Goal: Check status: Check status

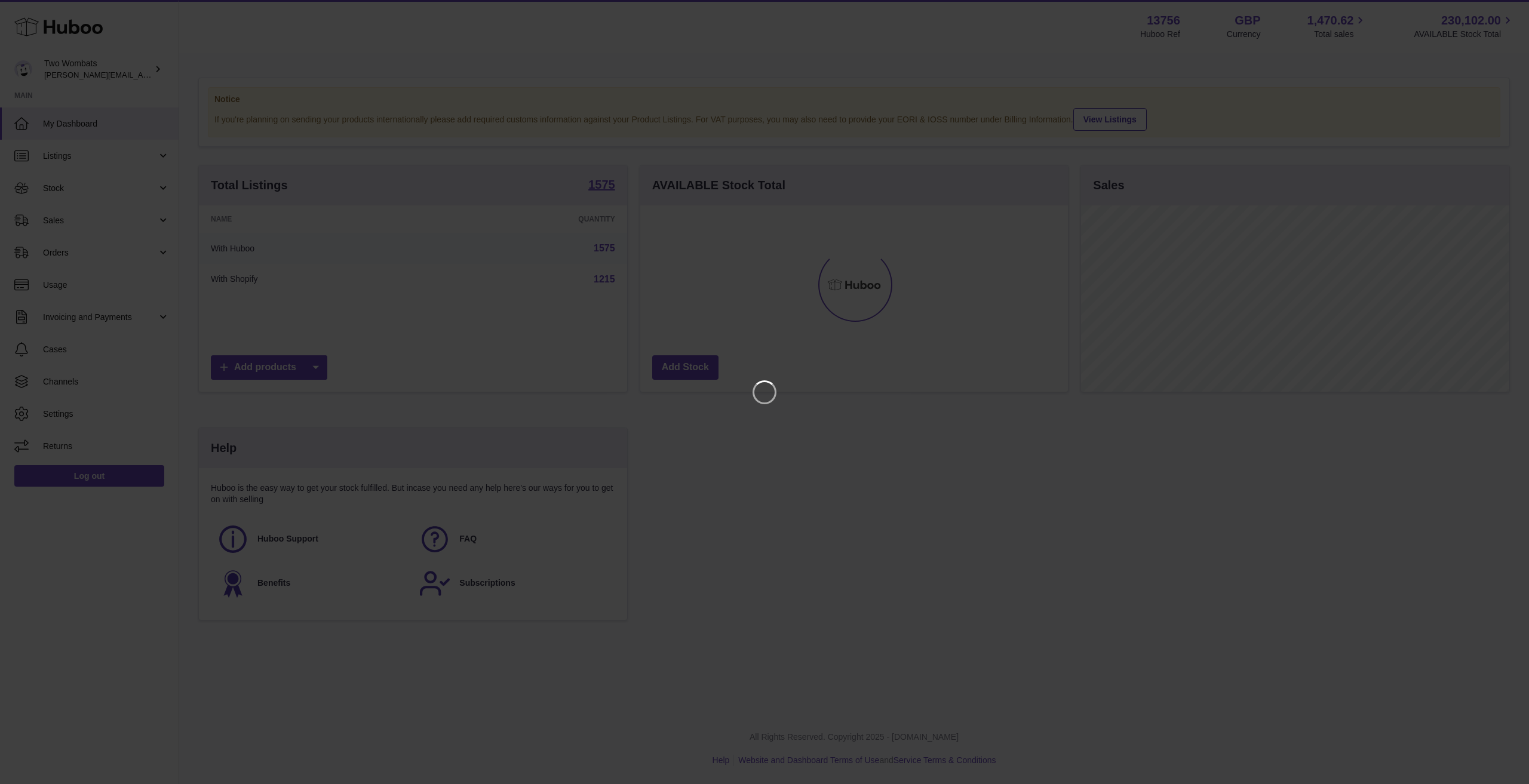
scroll to position [187, 428]
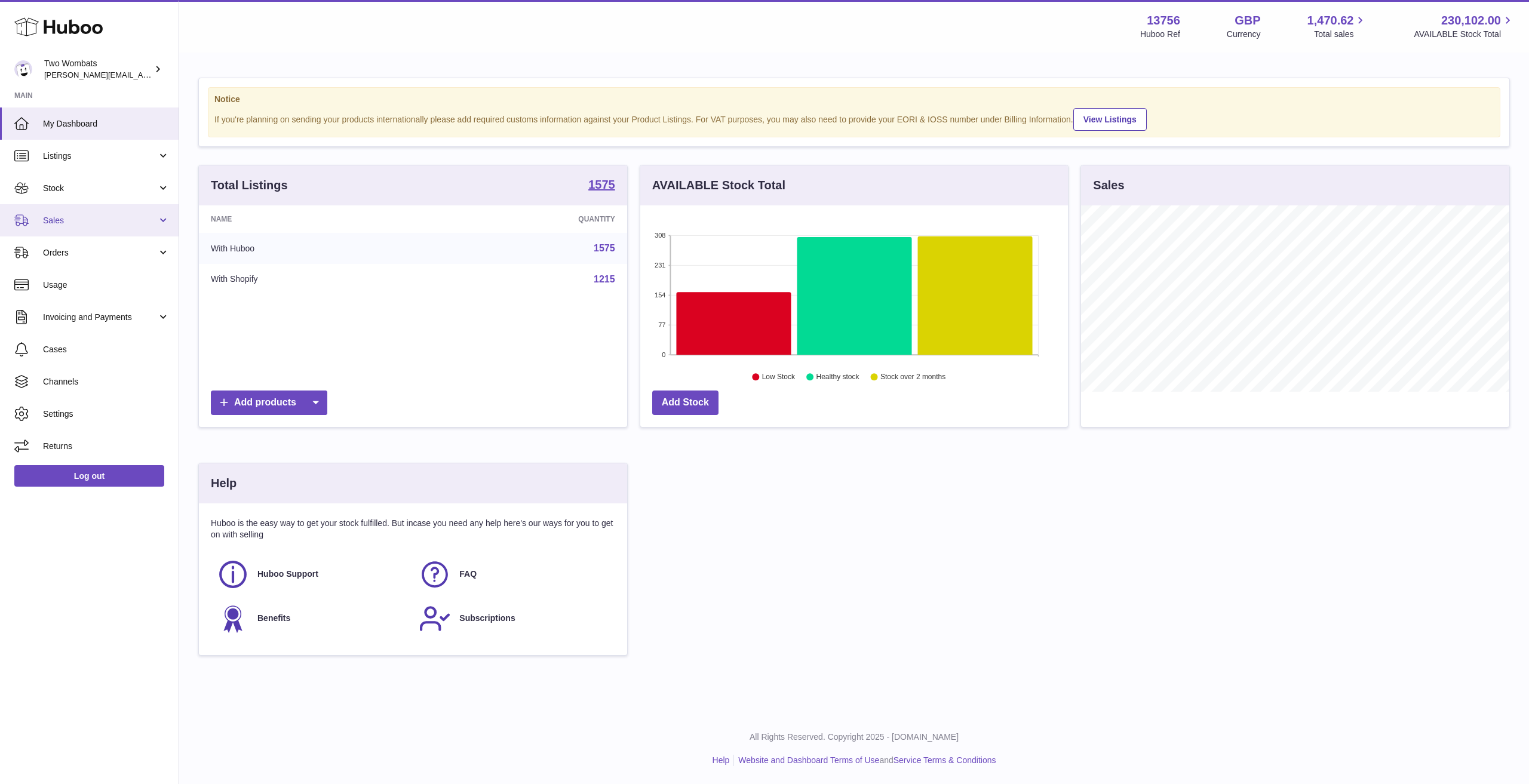
click at [91, 219] on span "Sales" at bounding box center [100, 220] width 114 height 11
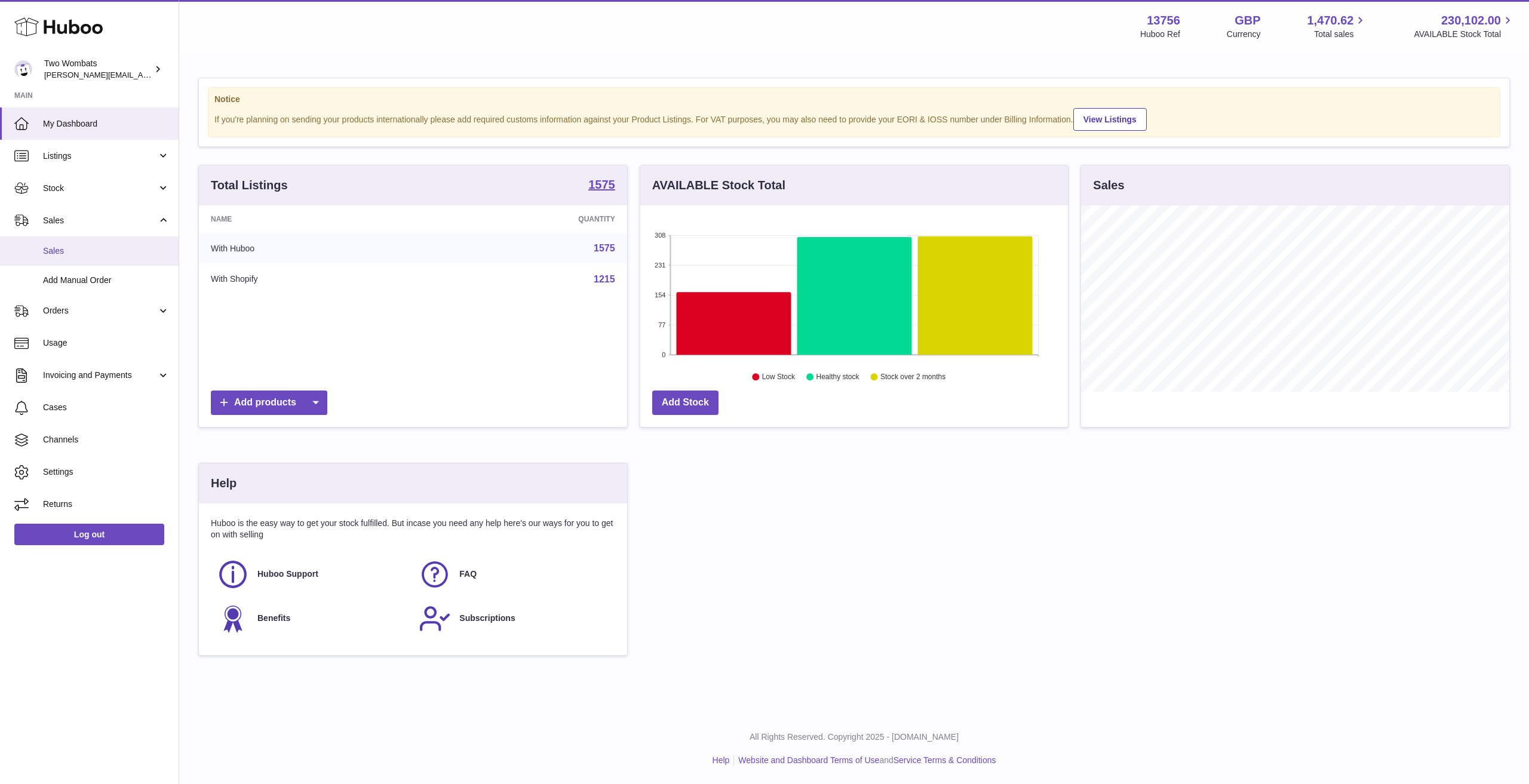
click at [83, 250] on span "Sales" at bounding box center [106, 251] width 127 height 11
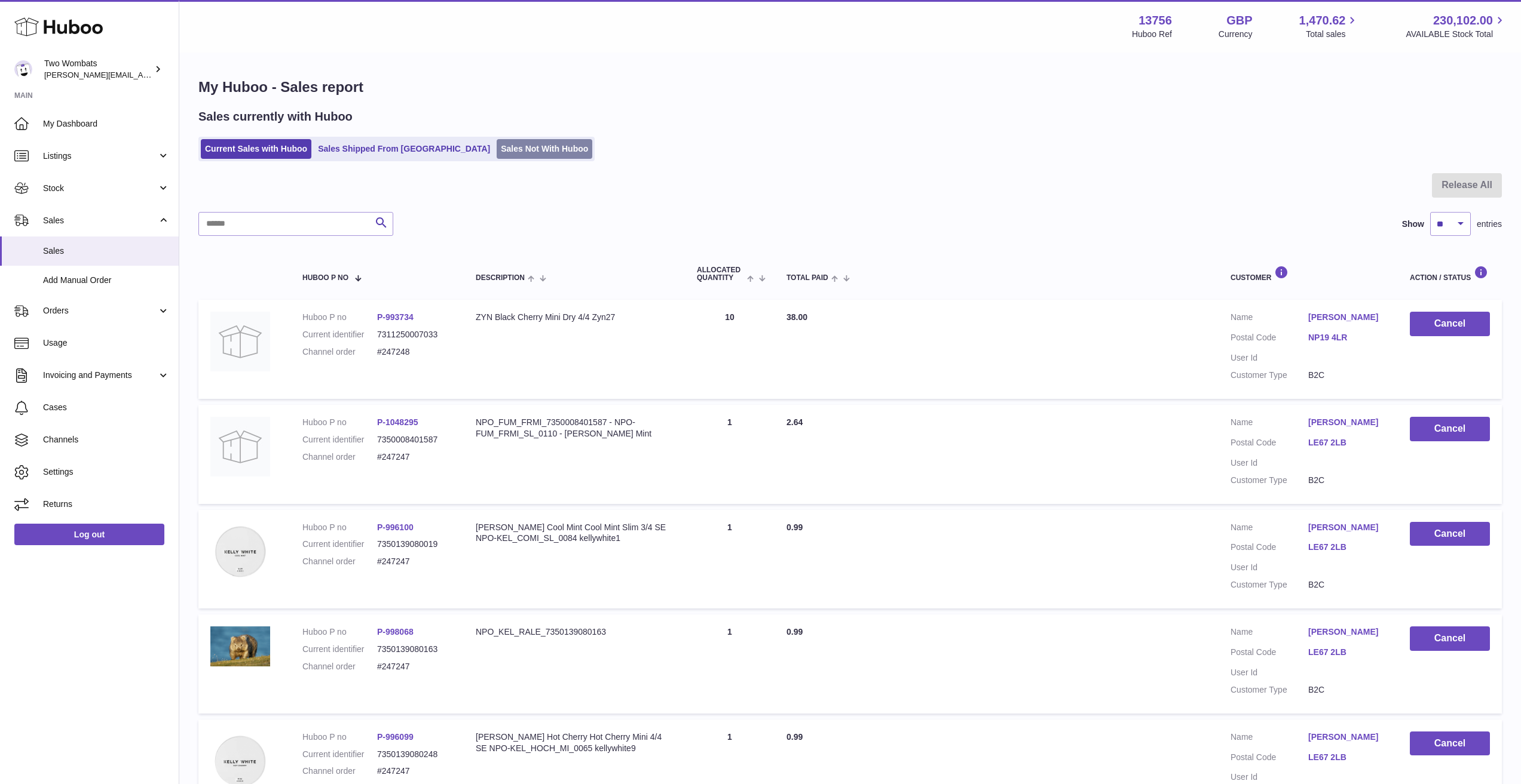
click at [496, 147] on link "Sales Not With Huboo" at bounding box center [544, 148] width 95 height 20
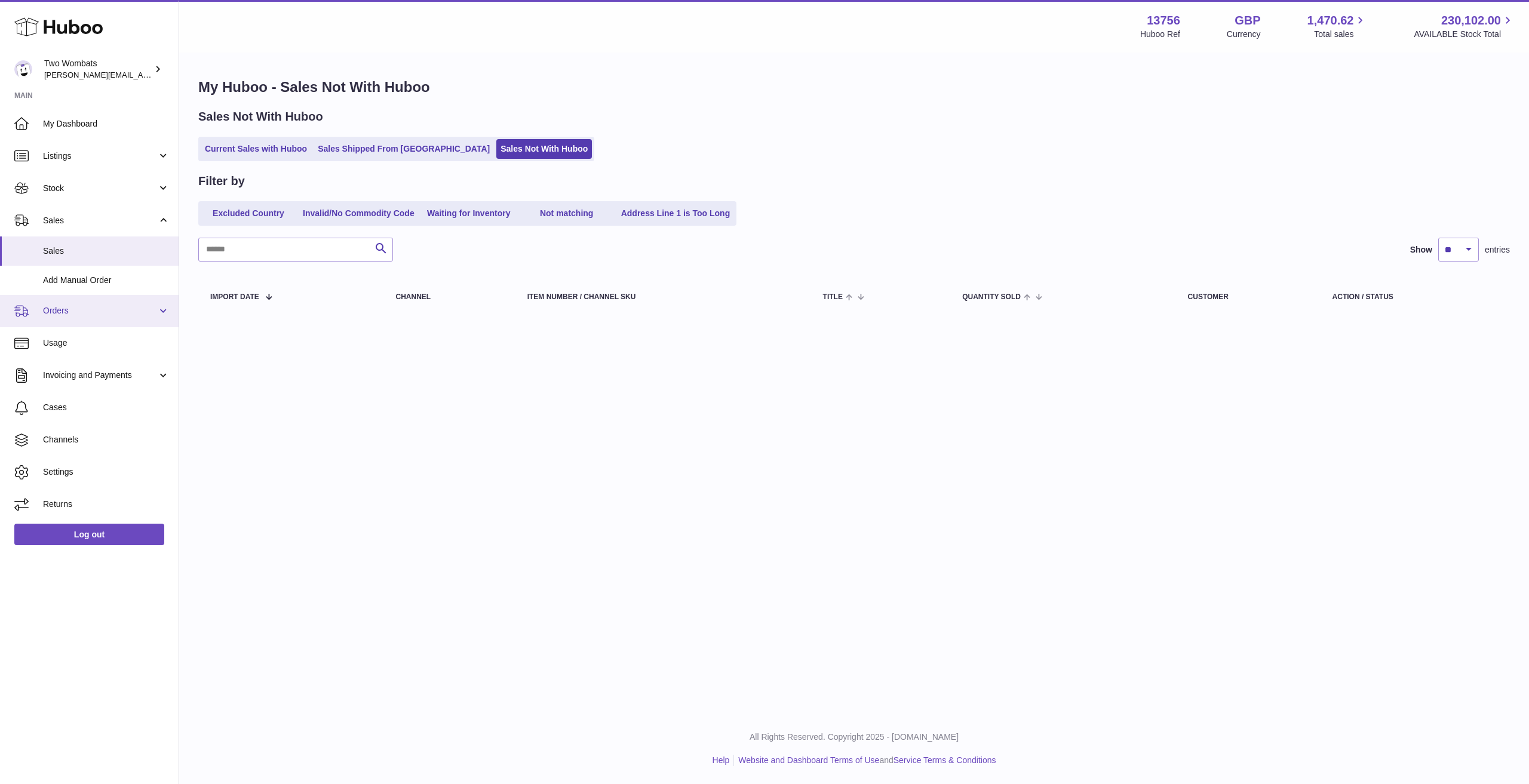
click at [99, 308] on span "Orders" at bounding box center [100, 310] width 114 height 11
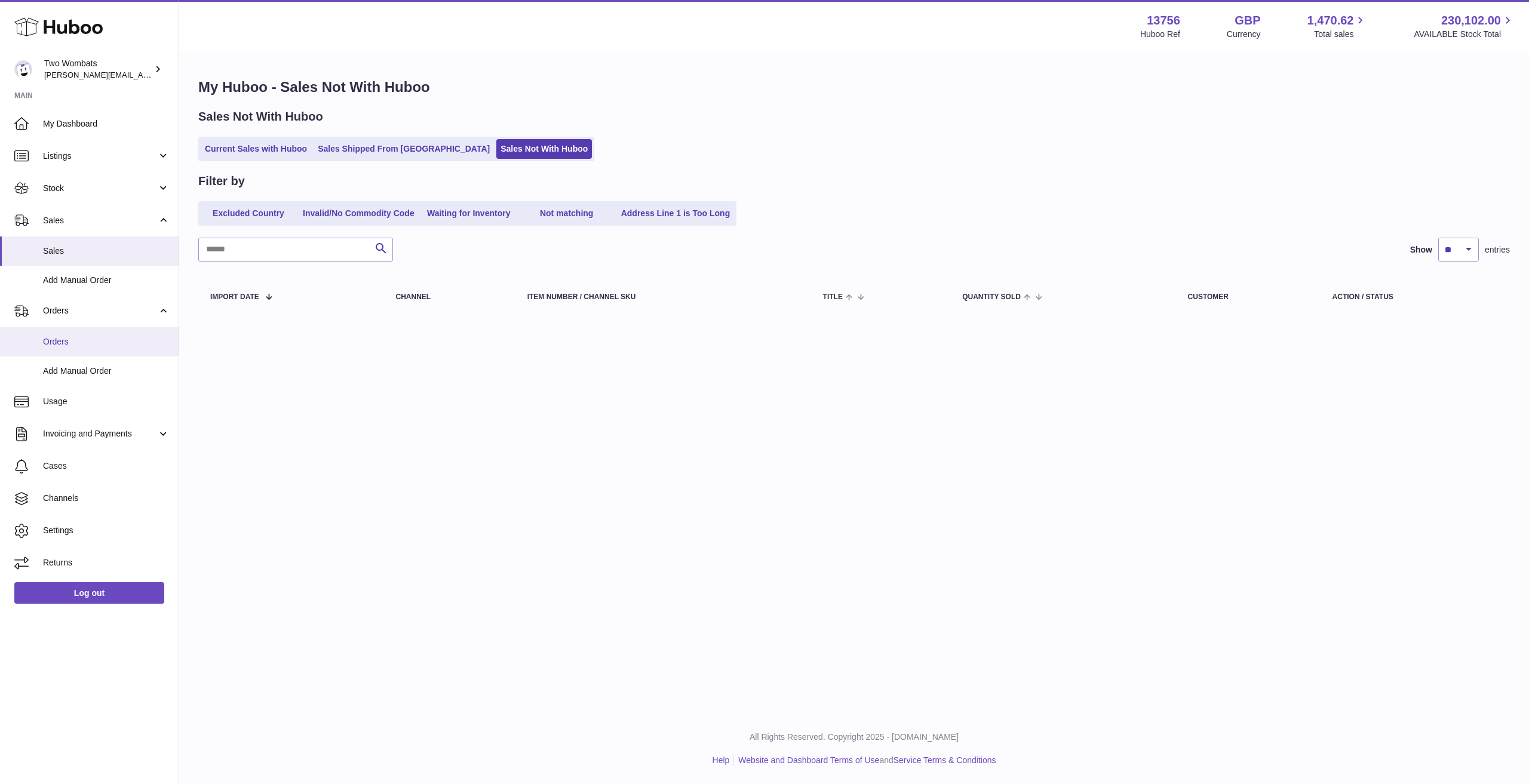
click at [84, 342] on span "Orders" at bounding box center [106, 342] width 127 height 11
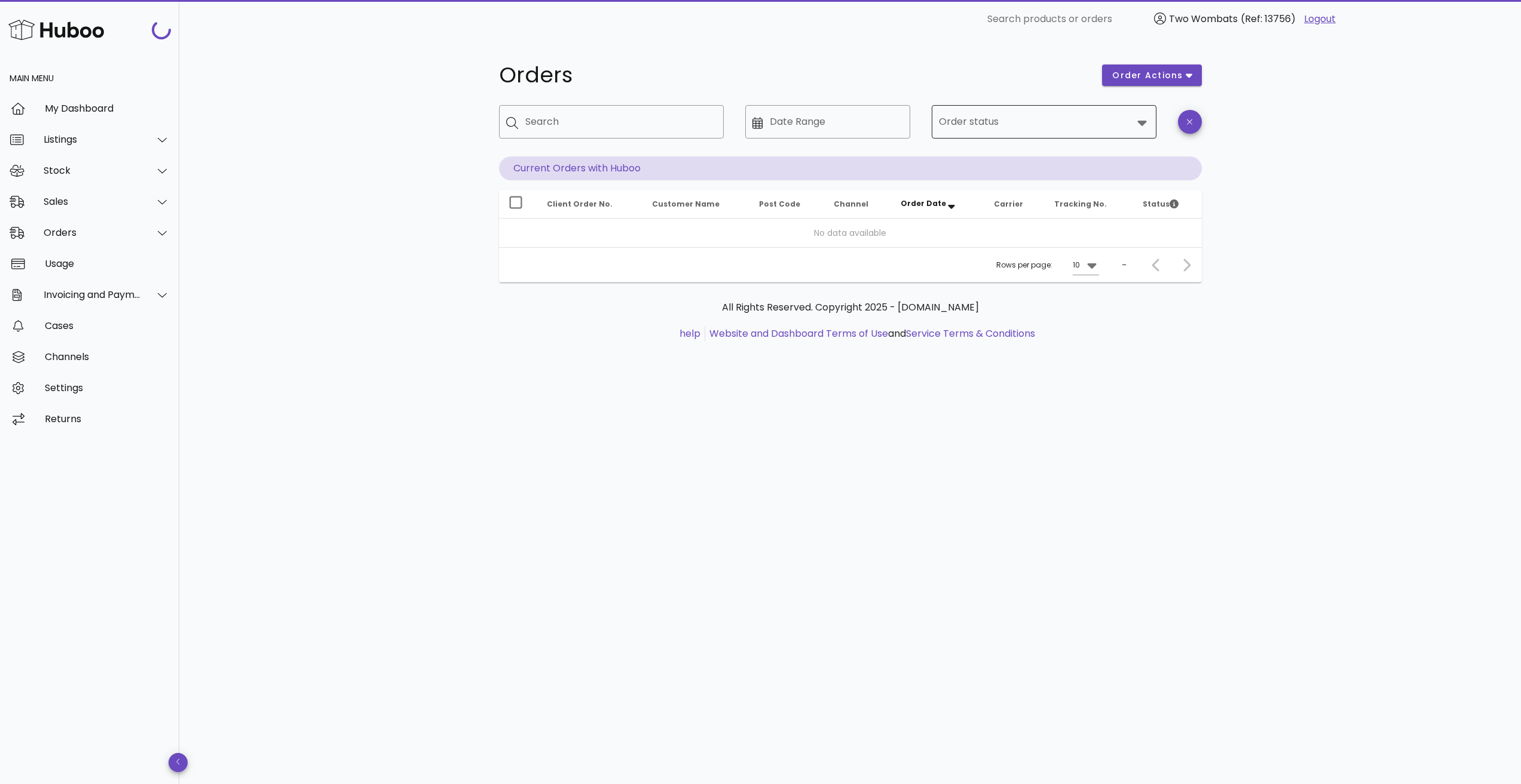
click at [993, 112] on div at bounding box center [1035, 122] width 194 height 29
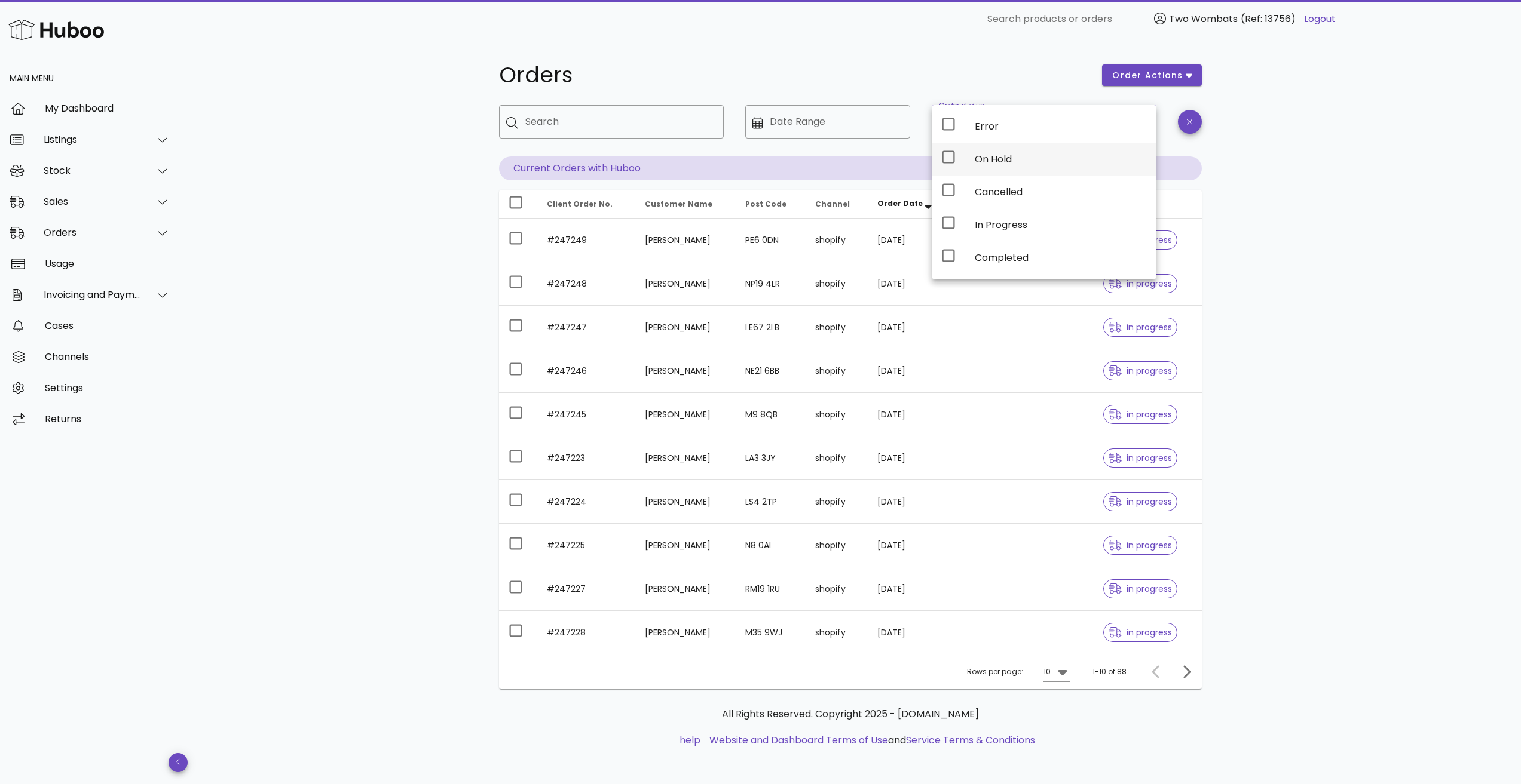
click at [974, 153] on div "On Hold" at bounding box center [1061, 159] width 172 height 11
click at [1263, 213] on div "Orders order actions ​ Search ​ Date Range ​ Order status On Hold Current Order…" at bounding box center [850, 412] width 1342 height 748
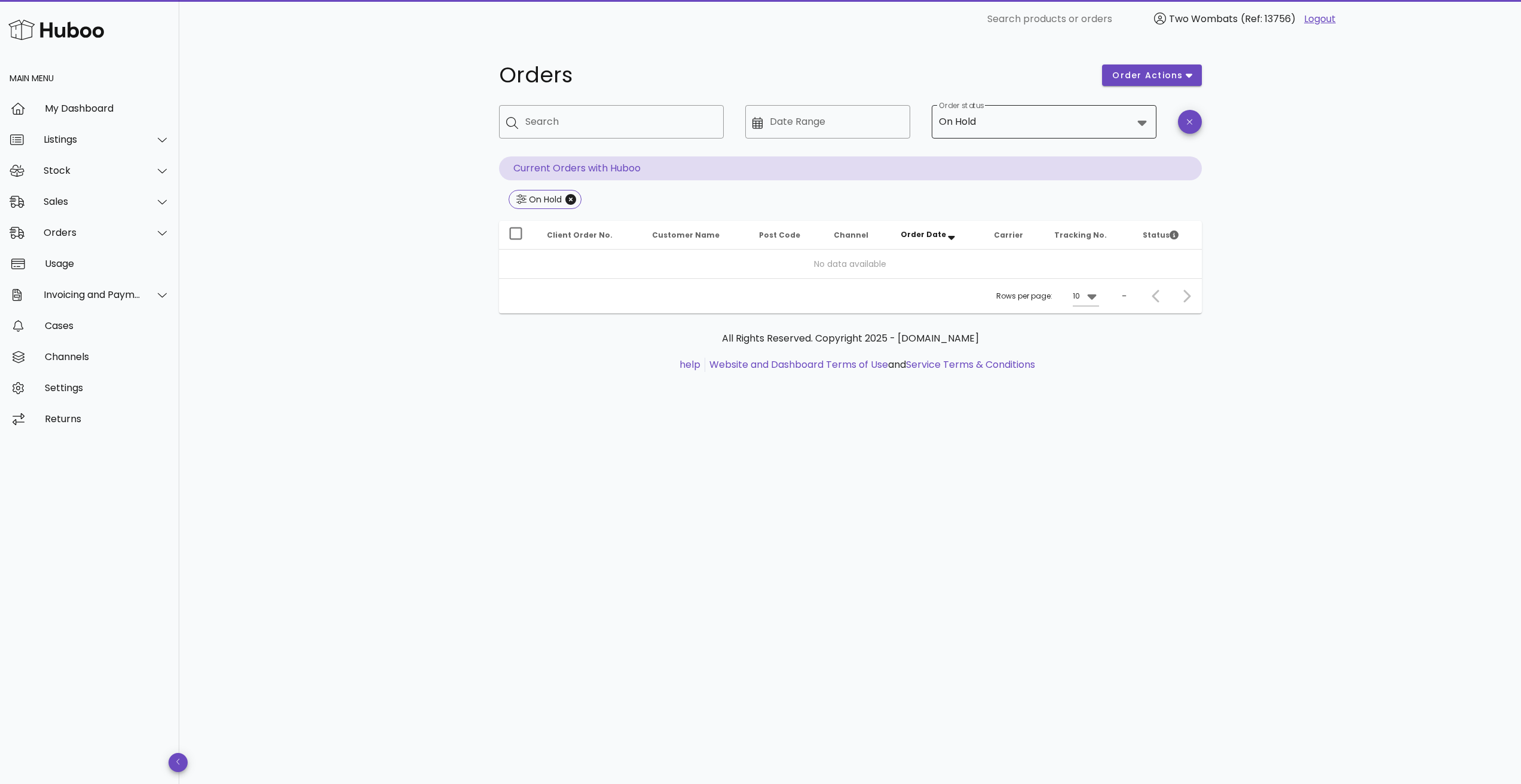
click at [1000, 128] on input "Order status" at bounding box center [1055, 122] width 154 height 19
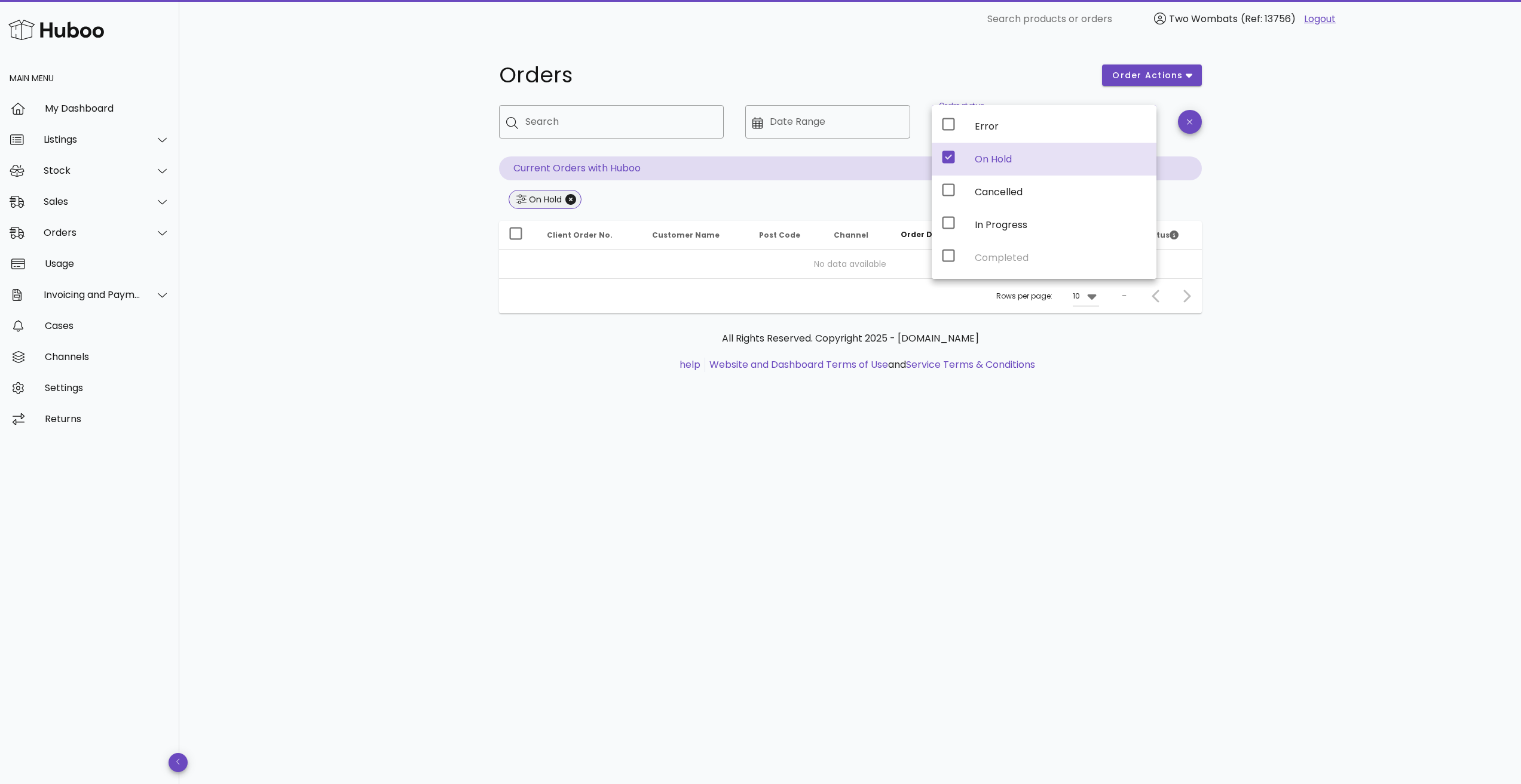
drag, startPoint x: 603, startPoint y: 196, endPoint x: 579, endPoint y: 199, distance: 24.2
click at [581, 199] on div "On Hold" at bounding box center [850, 200] width 703 height 21
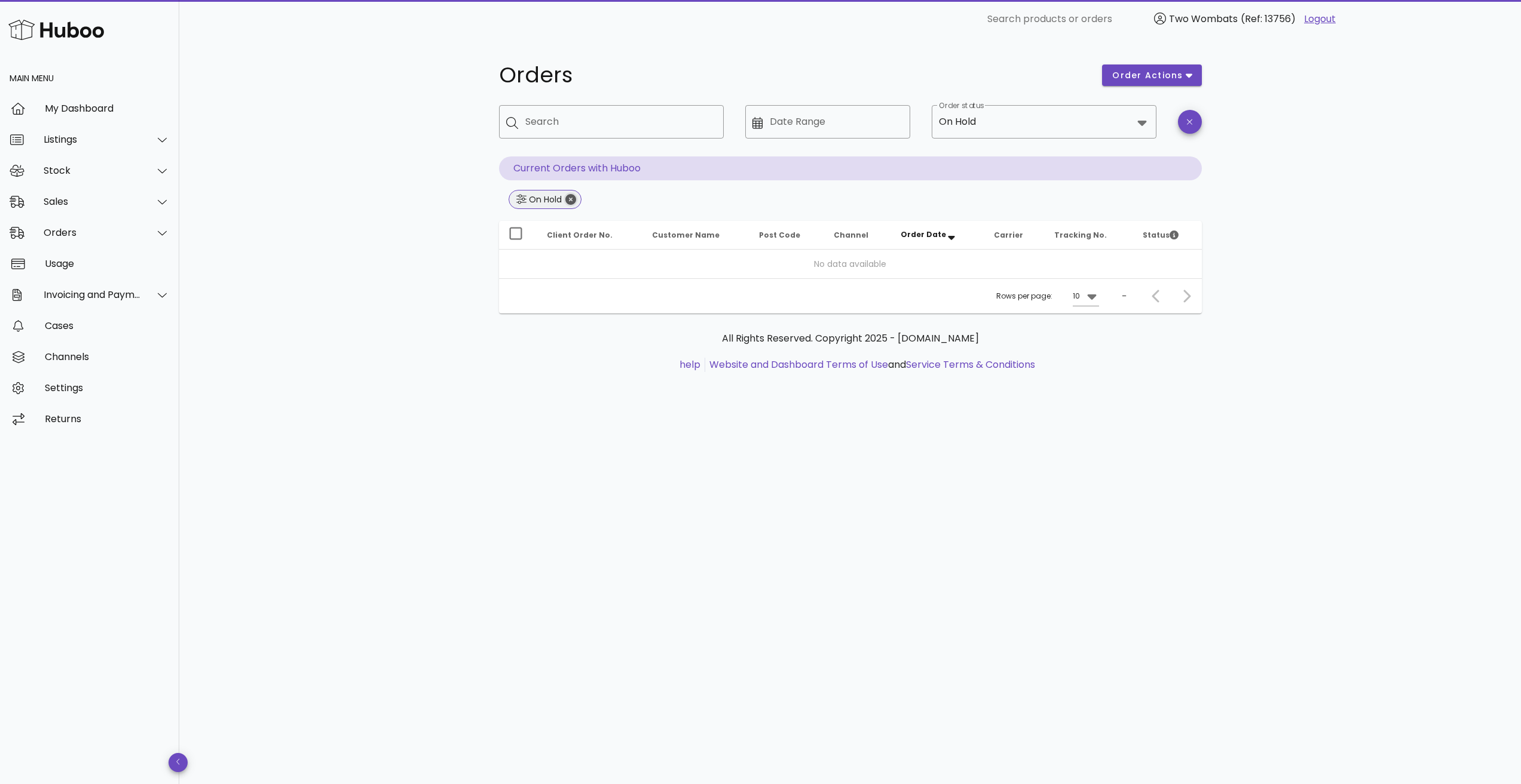
click at [571, 199] on icon "Close" at bounding box center [570, 199] width 11 height 11
click at [998, 124] on input "Order status" at bounding box center [1055, 122] width 154 height 19
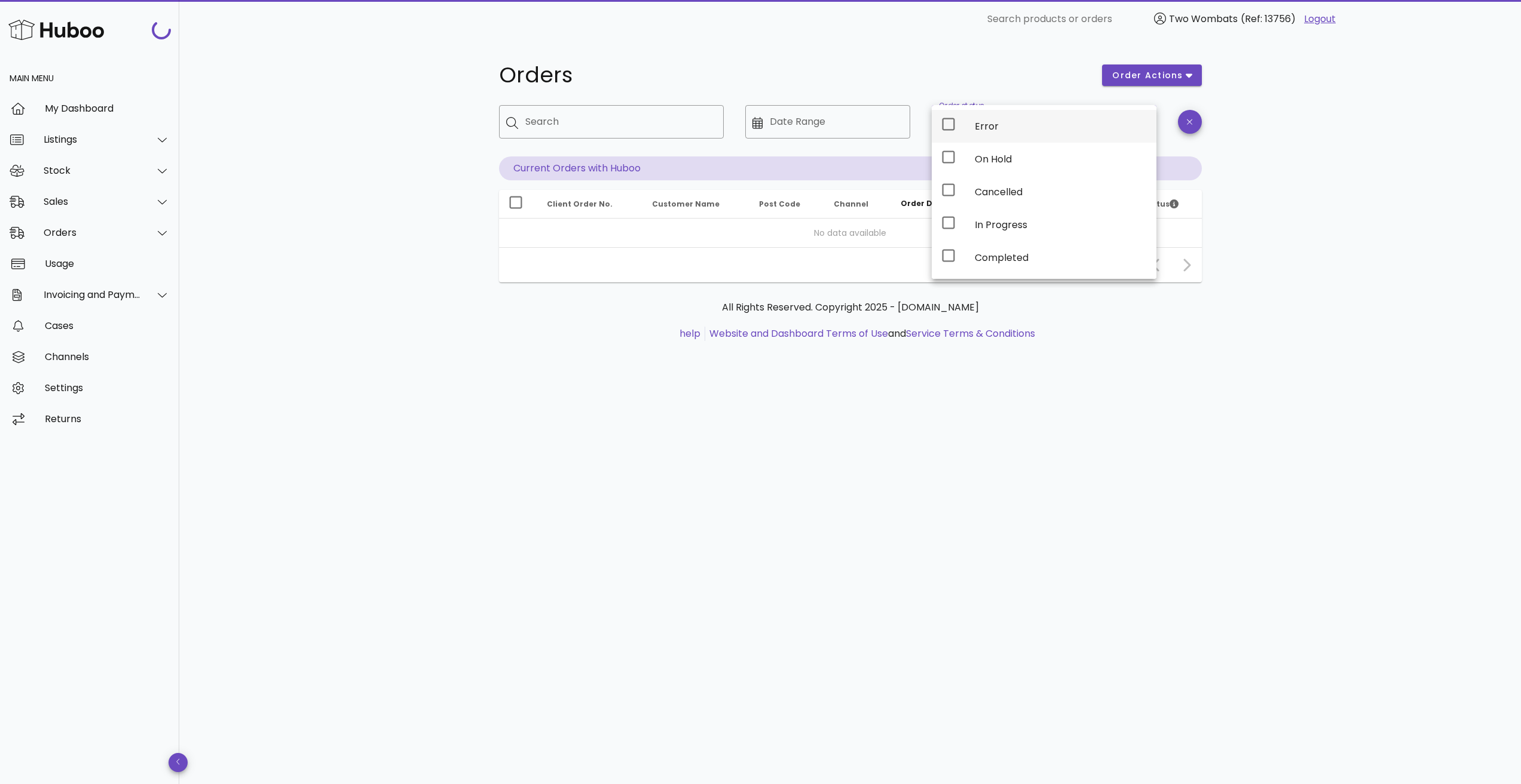
click at [986, 129] on div "Error" at bounding box center [1061, 126] width 172 height 11
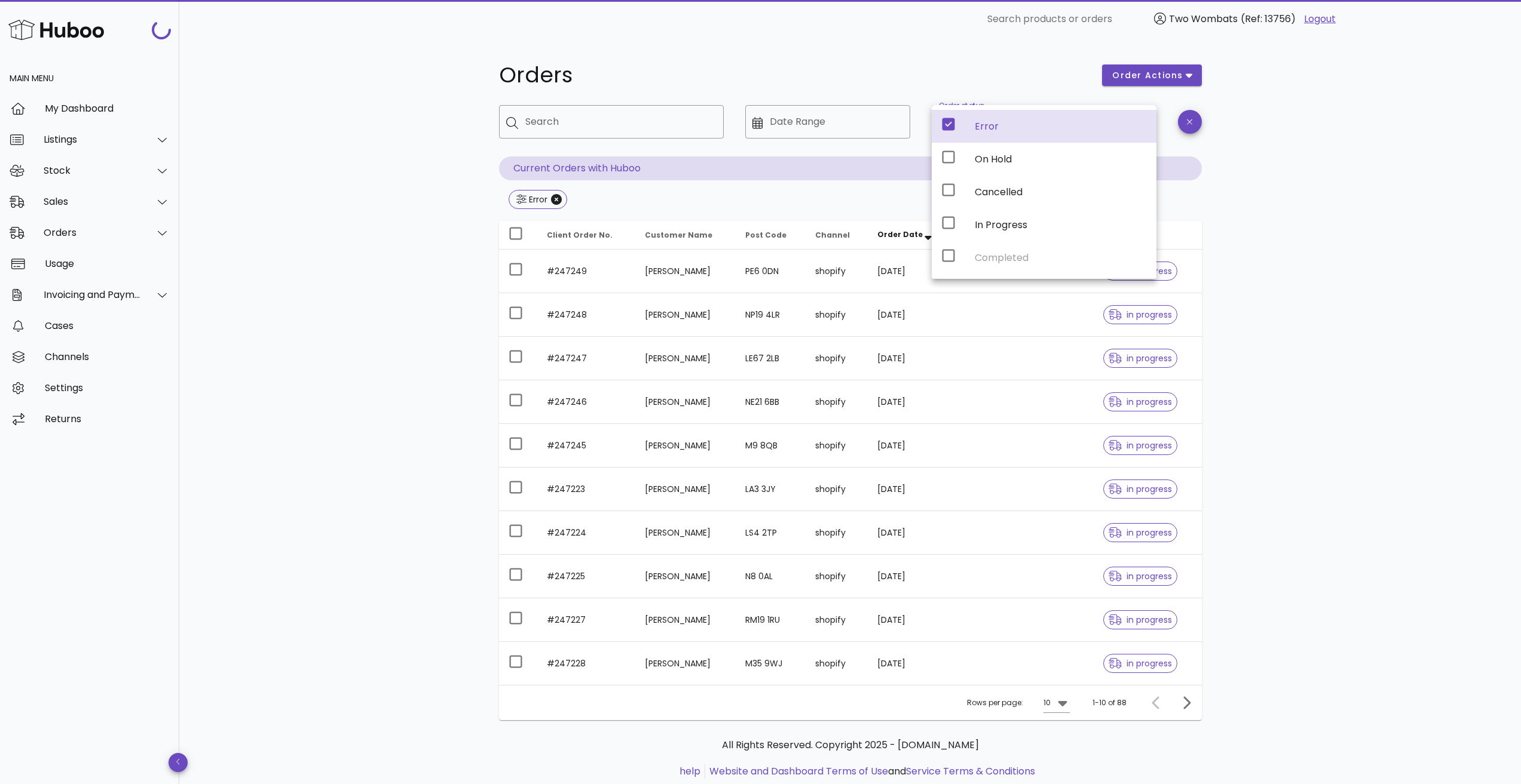
click at [591, 148] on div at bounding box center [611, 147] width 211 height 9
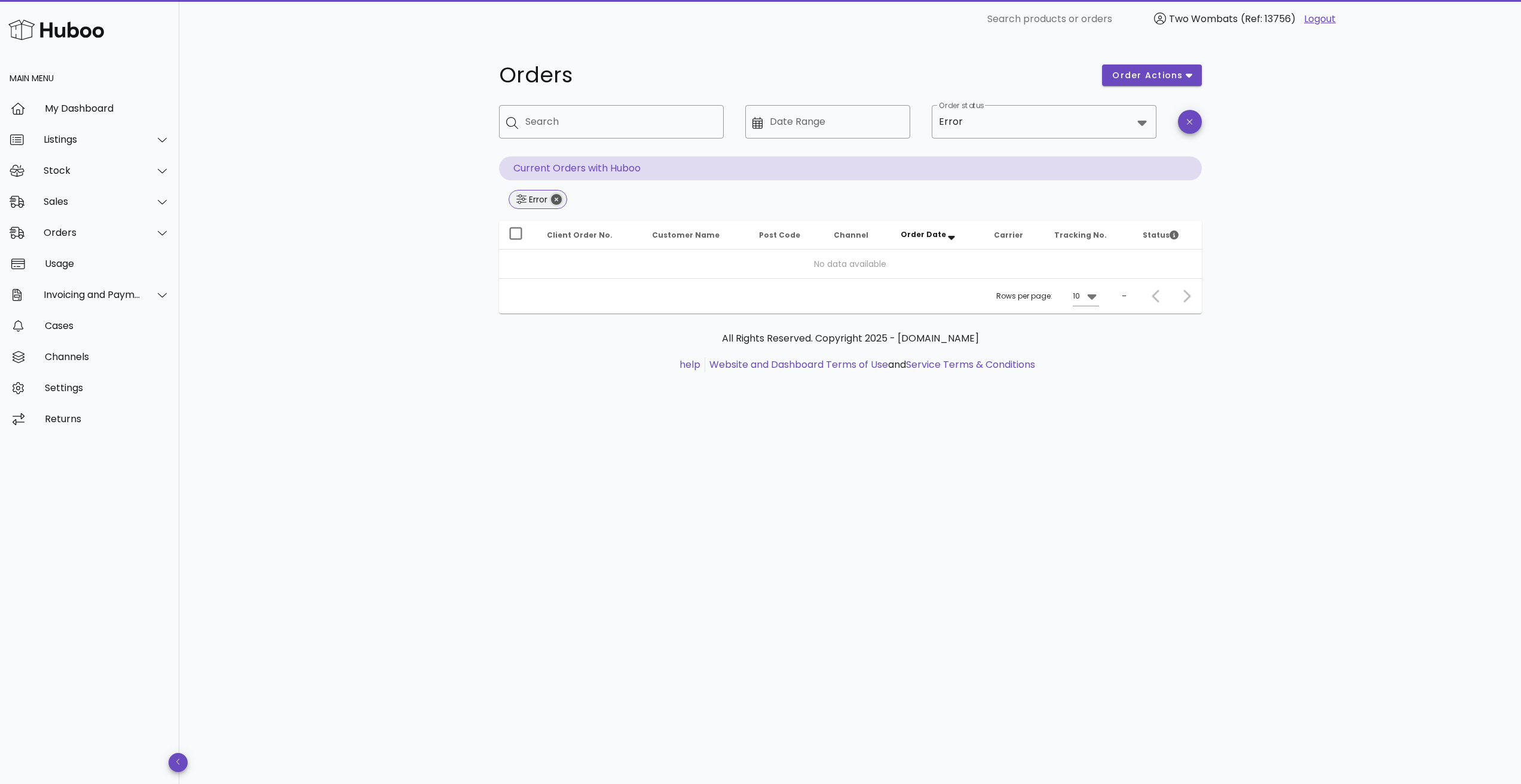
click at [557, 197] on icon "Close" at bounding box center [556, 199] width 11 height 11
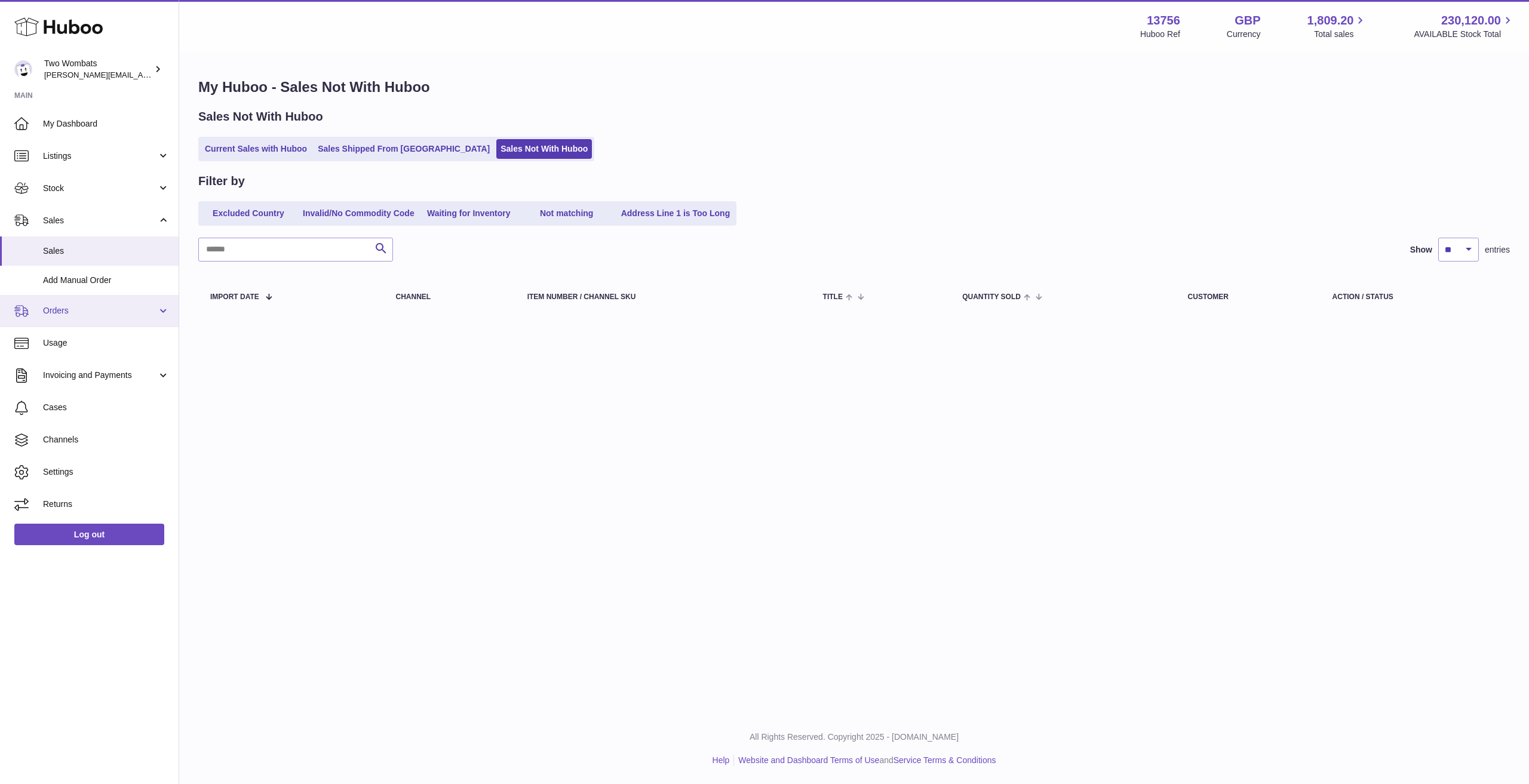
click at [111, 314] on span "Orders" at bounding box center [100, 310] width 114 height 11
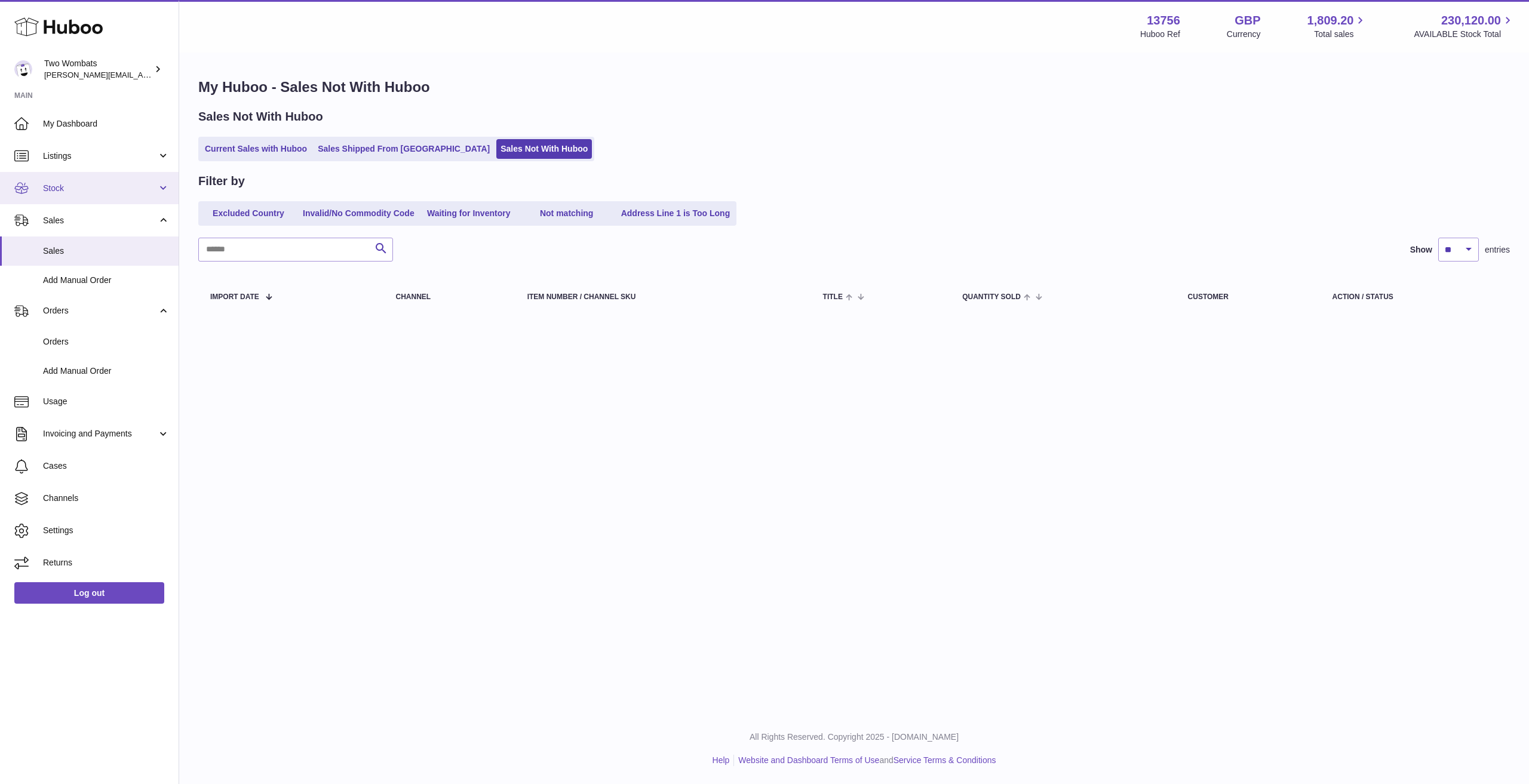
click at [123, 187] on span "Stock" at bounding box center [100, 187] width 114 height 11
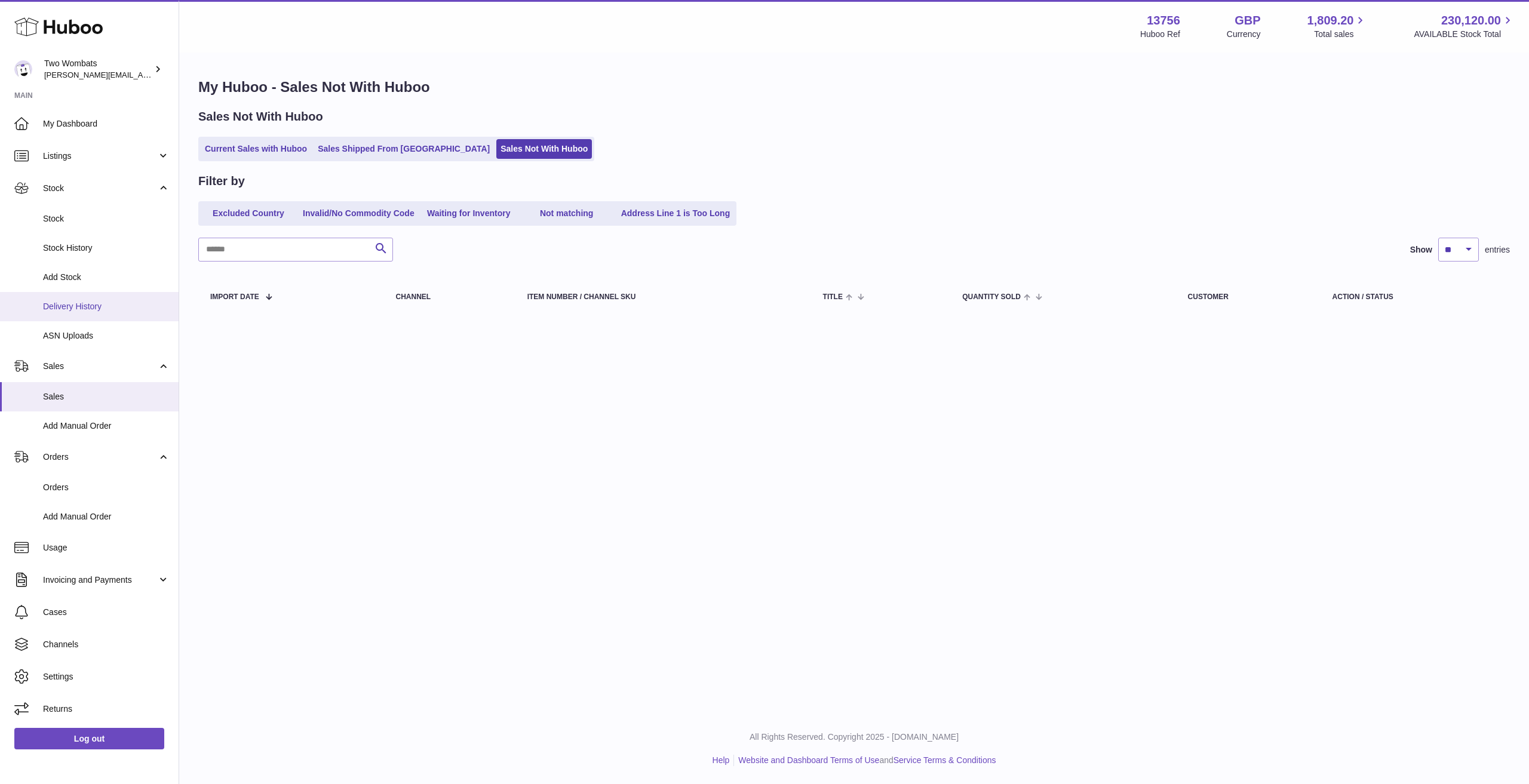
click at [107, 304] on span "Delivery History" at bounding box center [106, 306] width 127 height 11
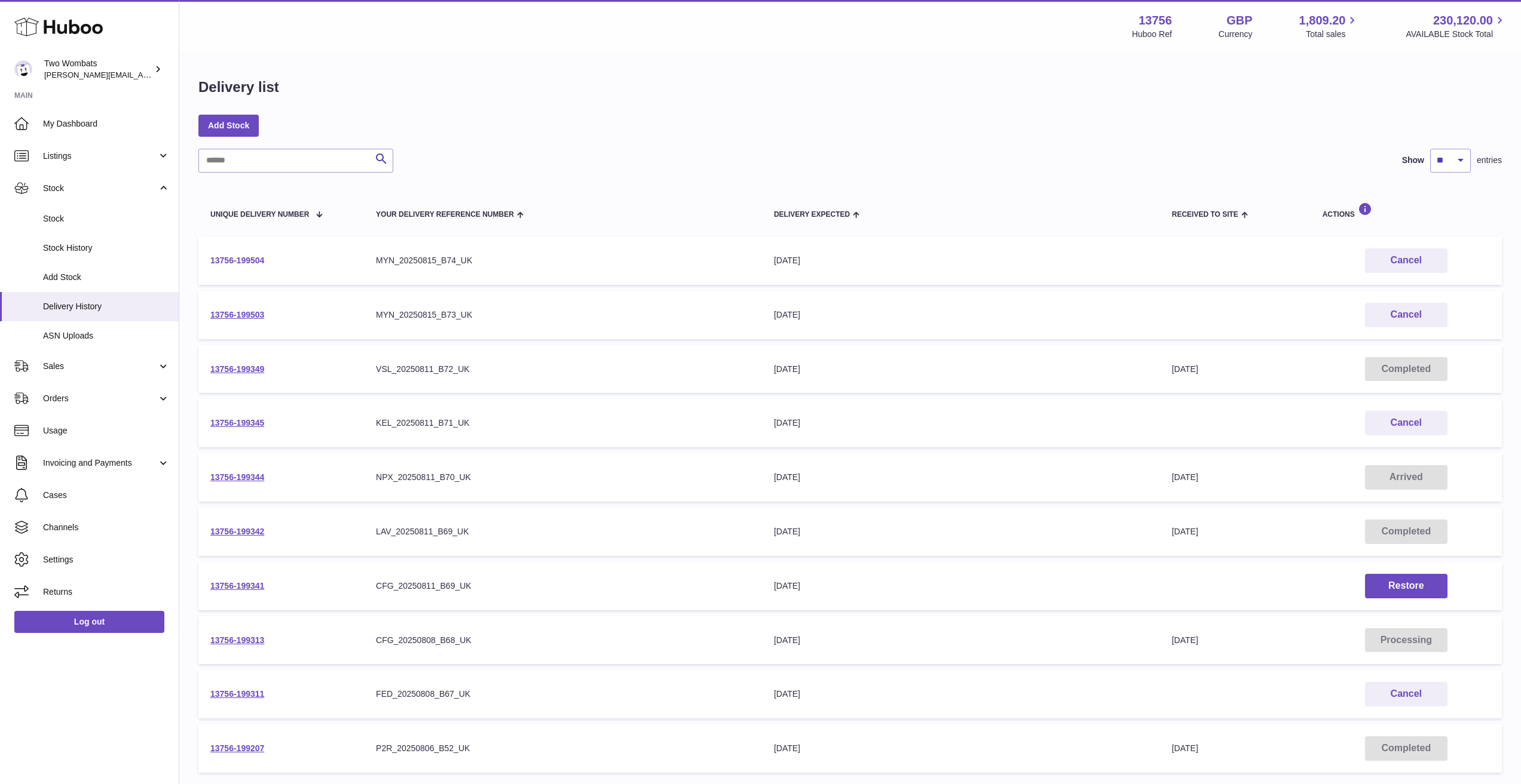
click at [255, 259] on link "13756-199504" at bounding box center [237, 260] width 54 height 9
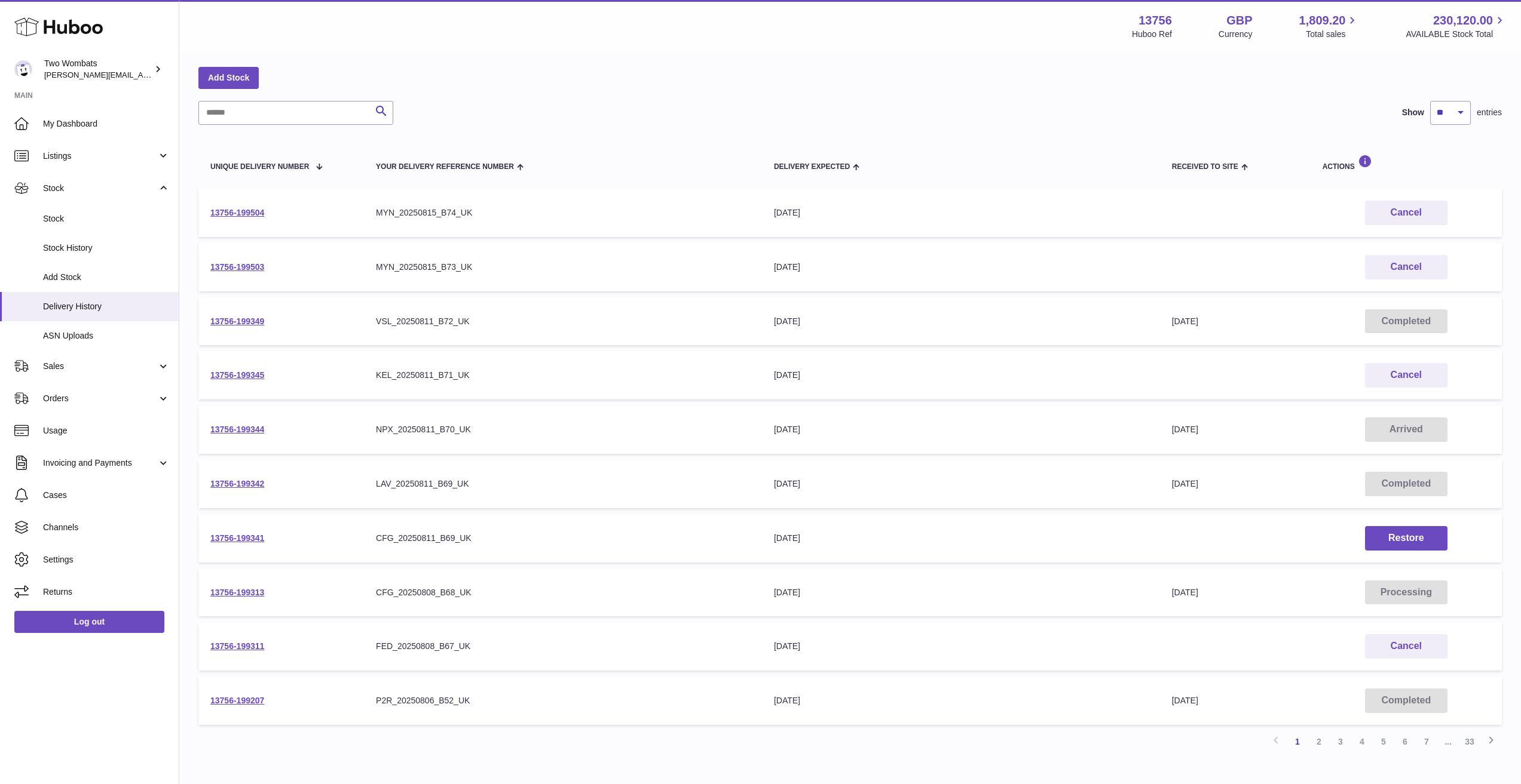
scroll to position [119, 0]
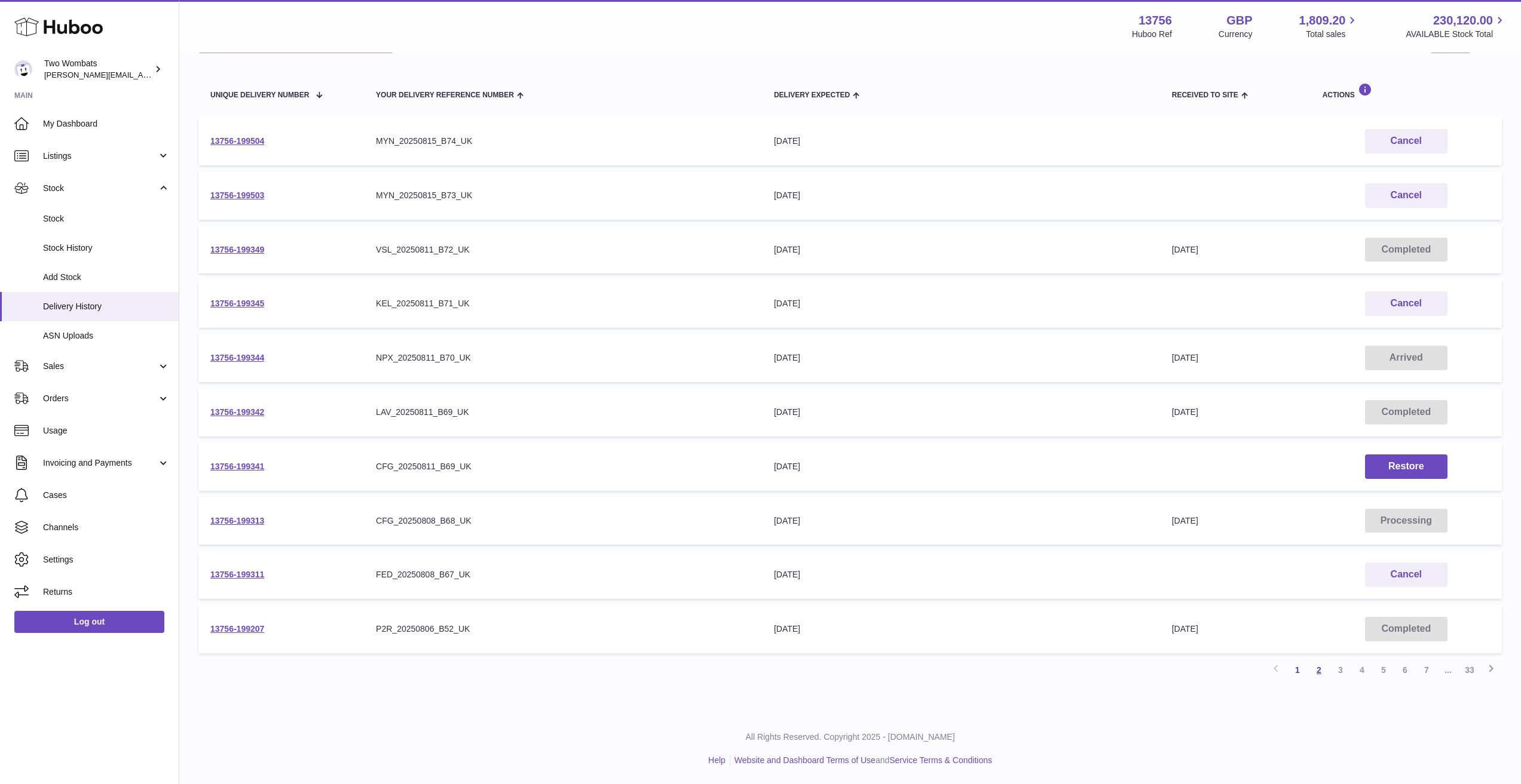
click at [1317, 676] on link "2" at bounding box center [1318, 670] width 21 height 21
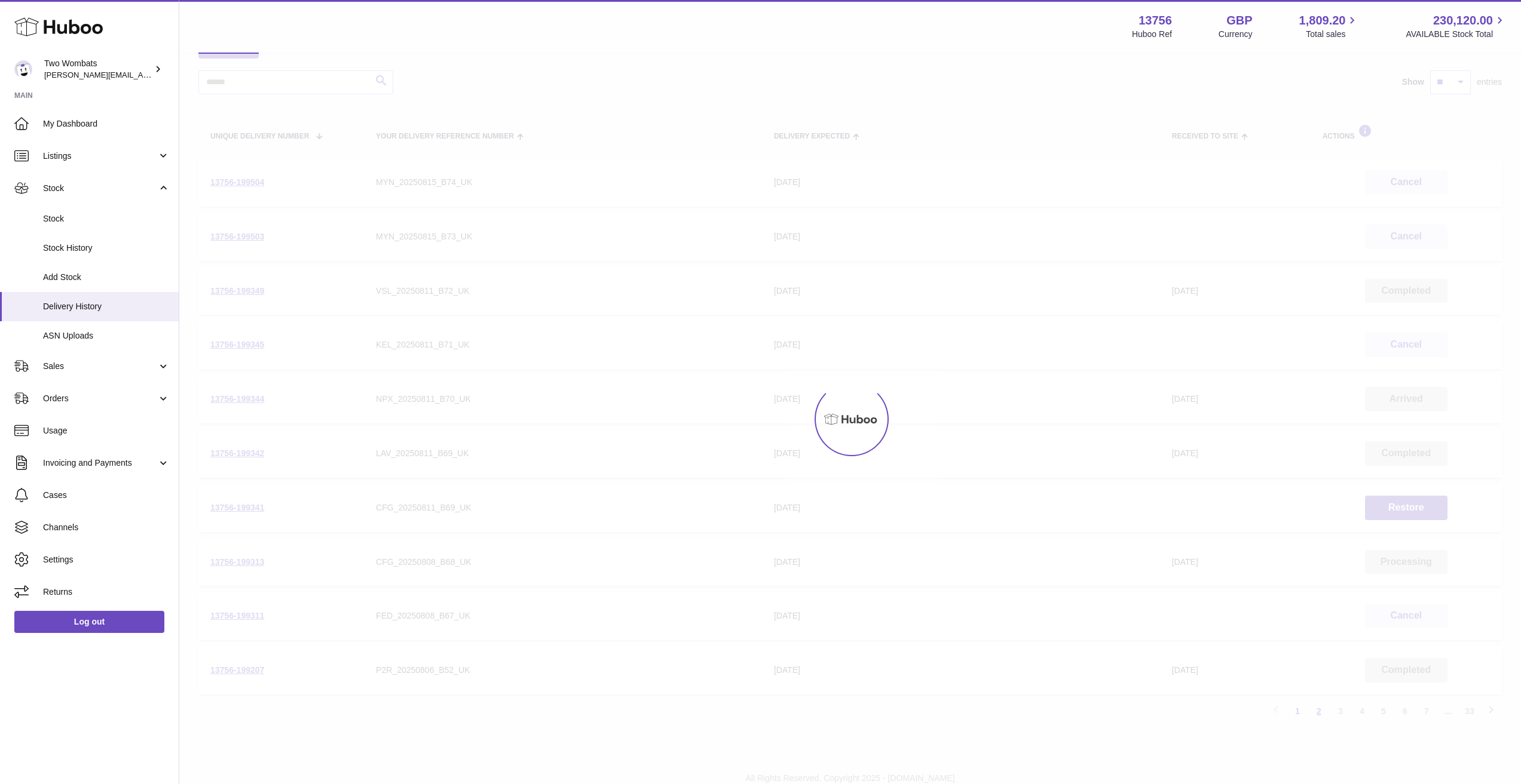
scroll to position [54, 0]
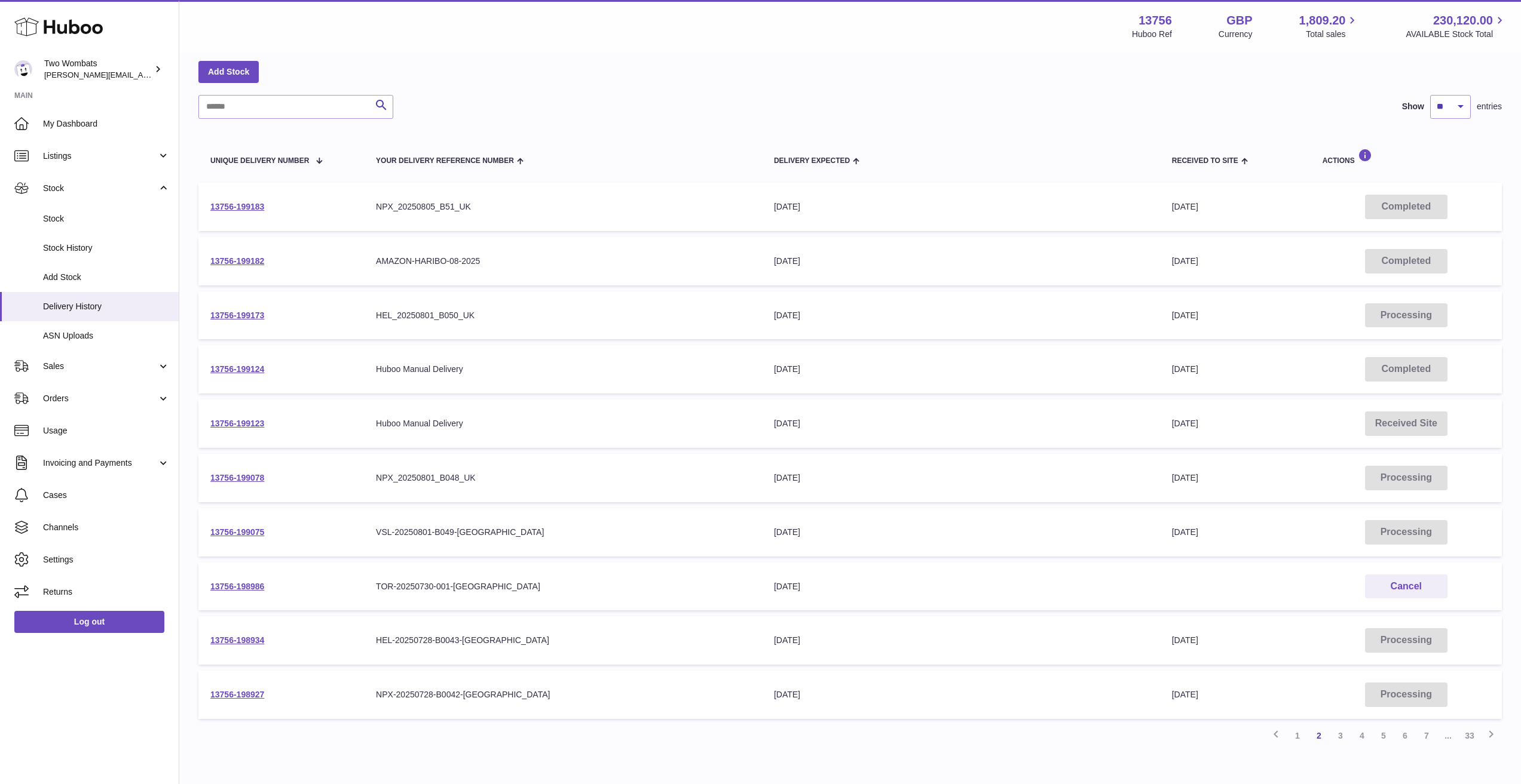
drag, startPoint x: 535, startPoint y: 332, endPoint x: 209, endPoint y: 182, distance: 358.9
click at [209, 182] on tbody "13756-199183 Your Delivery Reference Number NPX_20250805_B51_UK Delivery Expect…" at bounding box center [850, 450] width 1304 height 536
click at [209, 182] on table "Unique Delivery Number Your Delivery Reference Number Delivery Expected Receive…" at bounding box center [850, 428] width 1304 height 594
drag, startPoint x: 209, startPoint y: 182, endPoint x: 547, endPoint y: 319, distance: 364.7
click at [547, 319] on table "Unique Delivery Number Your Delivery Reference Number Delivery Expected Receive…" at bounding box center [850, 428] width 1304 height 594
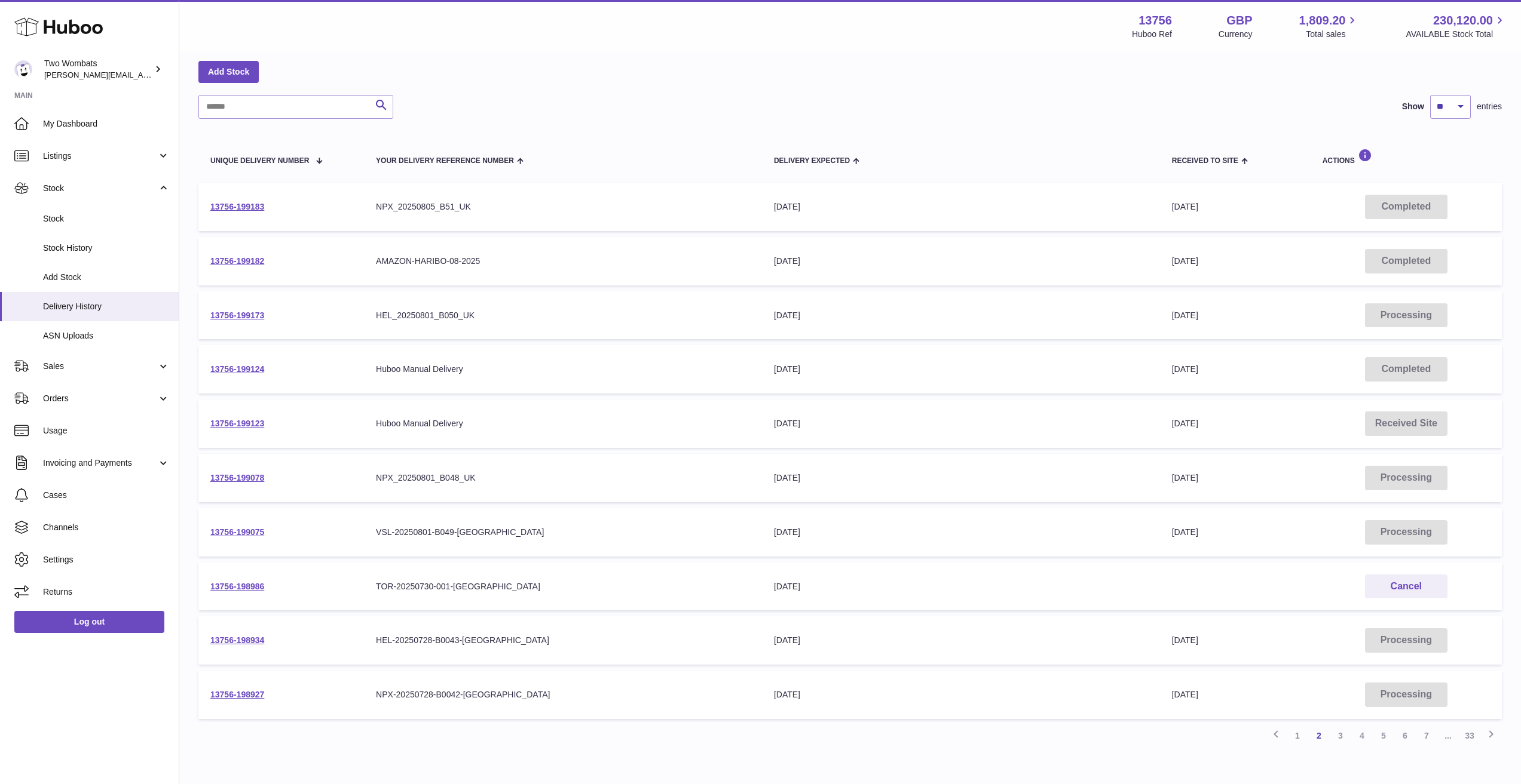
click at [547, 319] on div "HEL_20250801_B050_UK" at bounding box center [563, 315] width 374 height 11
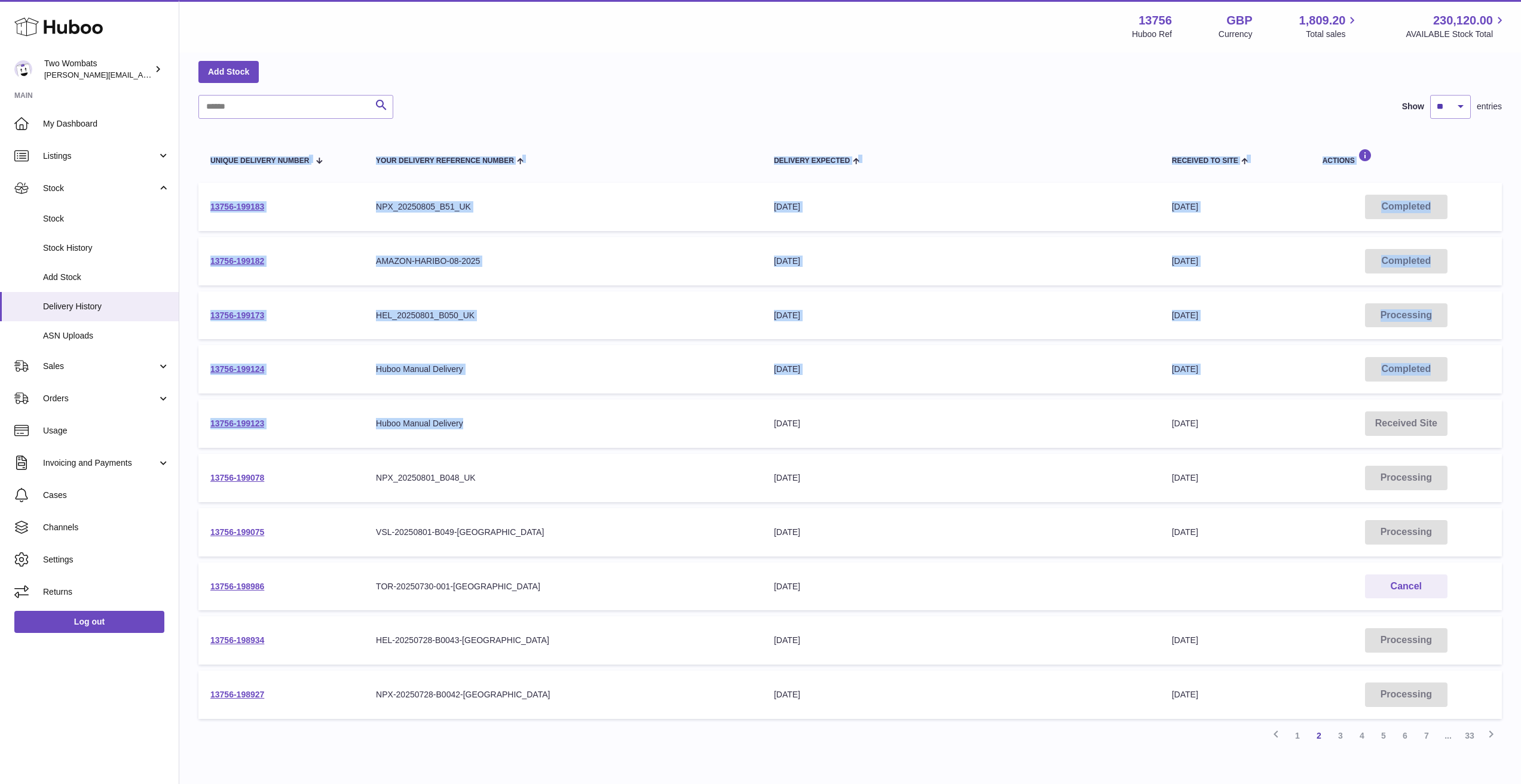
drag, startPoint x: 436, startPoint y: 313, endPoint x: 195, endPoint y: 179, distance: 275.7
click at [195, 179] on div "Delivery list Add Stock Search Show ** ** ** *** entries Unique Delivery Number…" at bounding box center [850, 389] width 1342 height 780
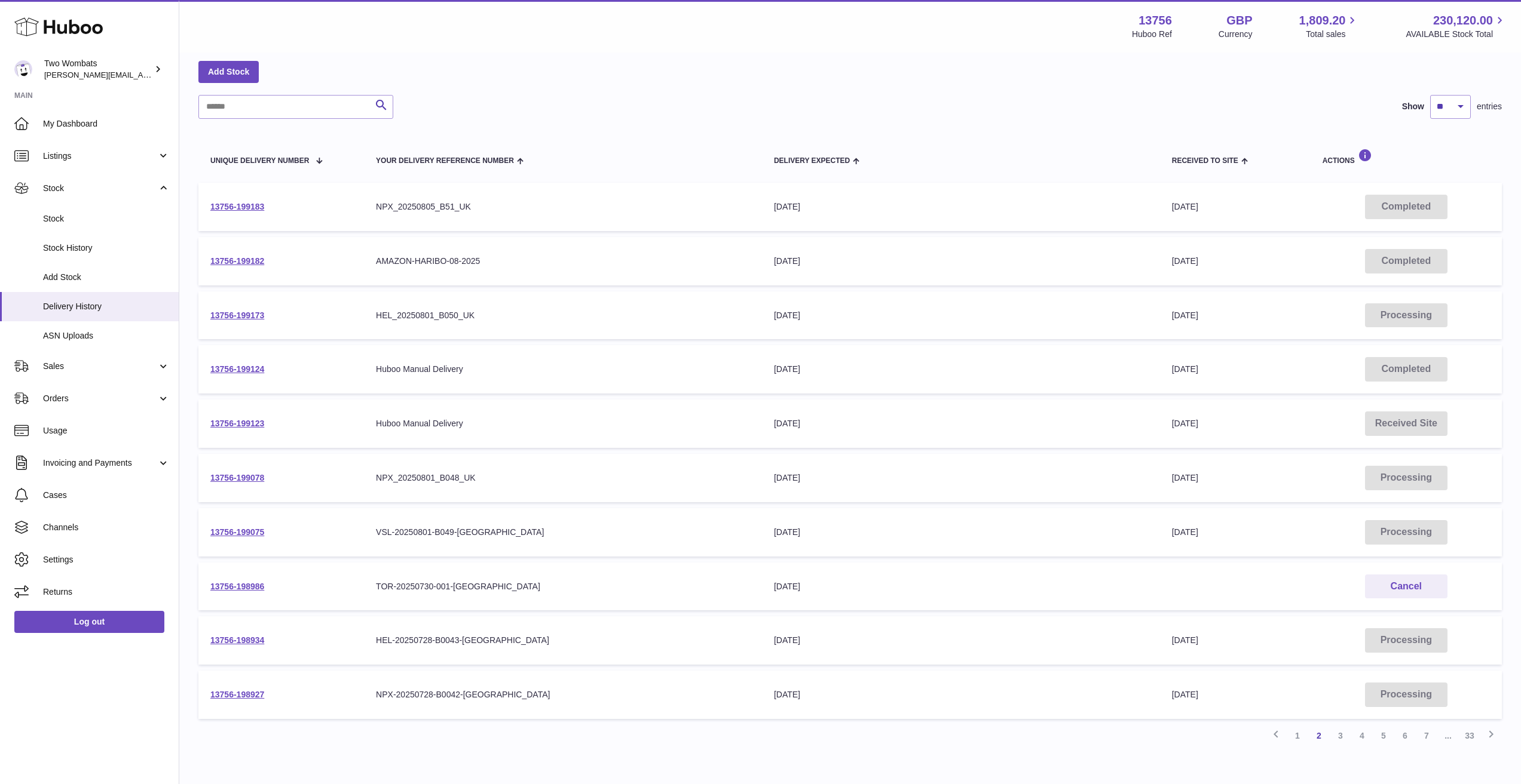
click at [1006, 714] on td "Delivery Expected 31st Jul 2025" at bounding box center [961, 695] width 398 height 49
click at [1305, 735] on link "1" at bounding box center [1297, 735] width 21 height 21
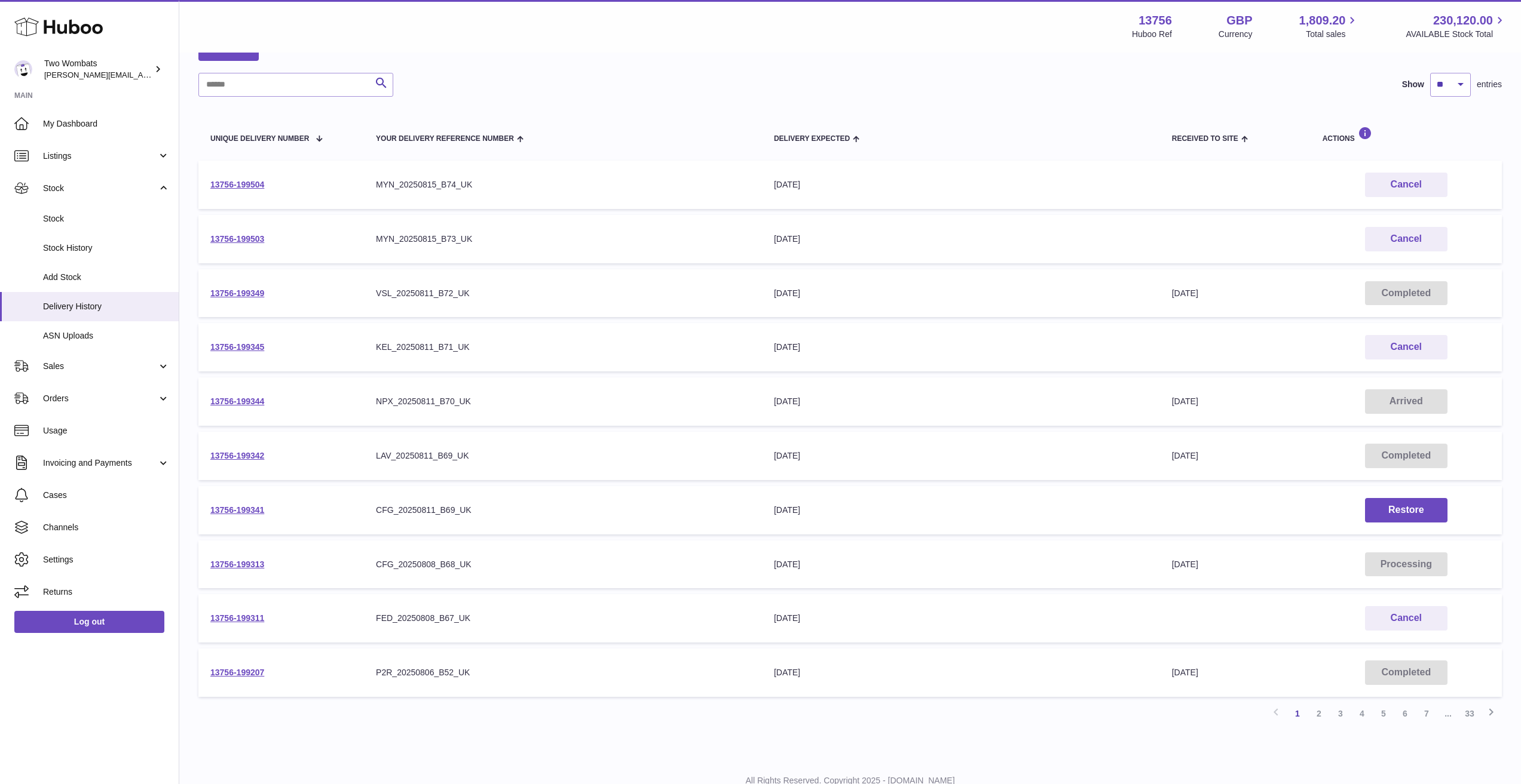
scroll to position [119, 0]
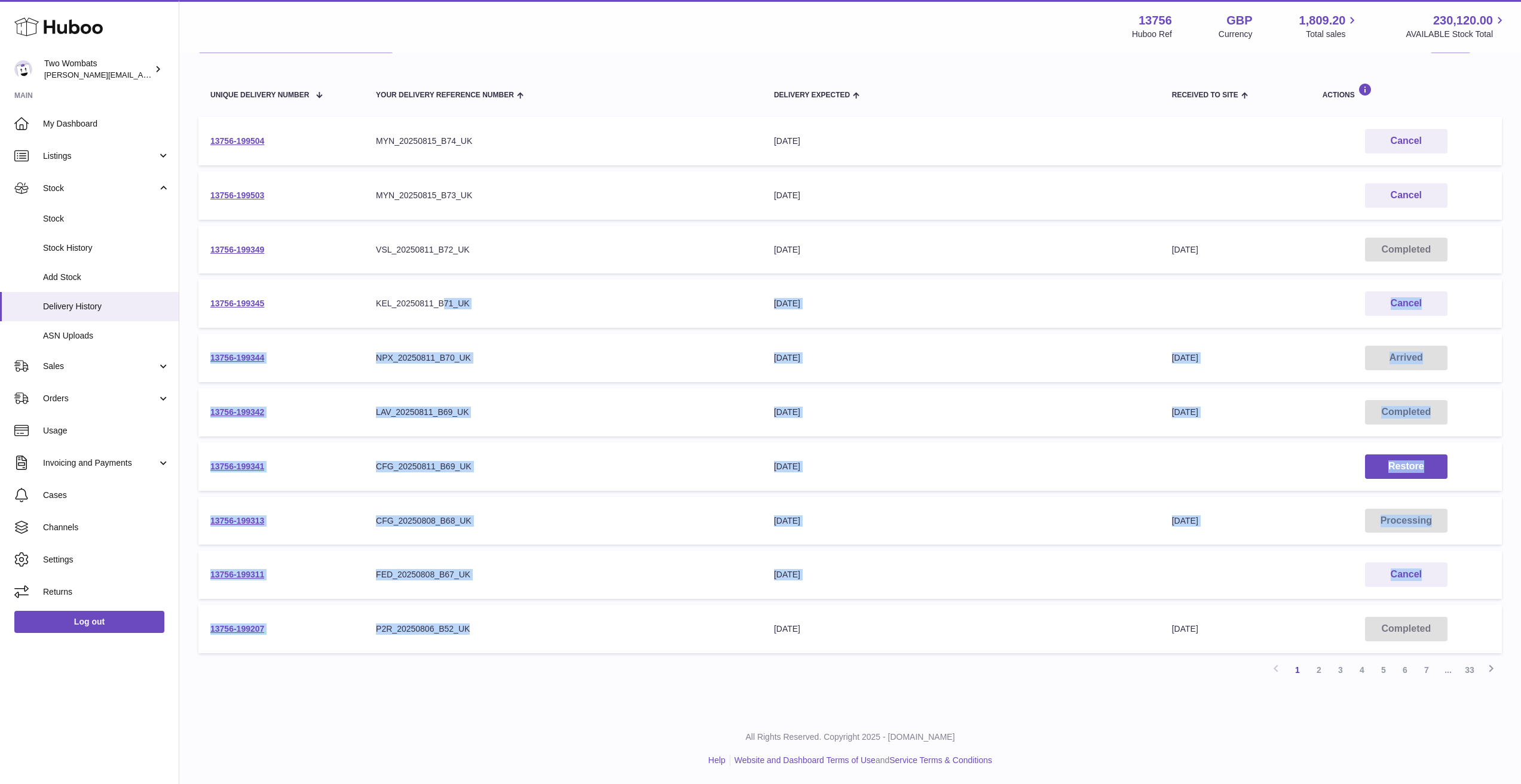
drag, startPoint x: 541, startPoint y: 640, endPoint x: 445, endPoint y: 298, distance: 355.2
click at [445, 298] on tbody "13756-199504 Your Delivery Reference Number MYN_20250815_B74_UK Delivery Expect…" at bounding box center [850, 384] width 1304 height 536
click at [554, 343] on td "Your Delivery Reference Number NPX_20250811_B70_UK" at bounding box center [563, 358] width 398 height 49
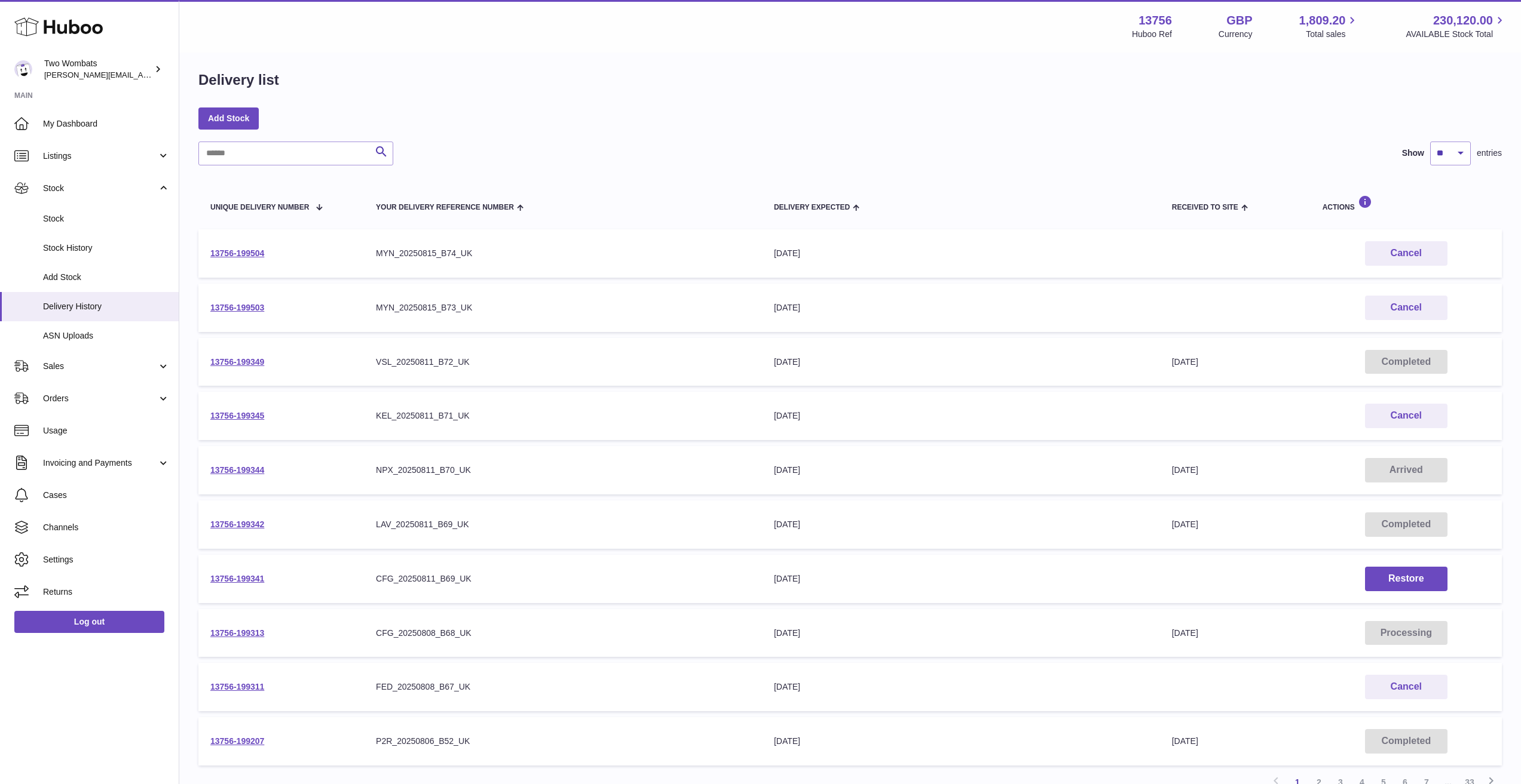
scroll to position [0, 0]
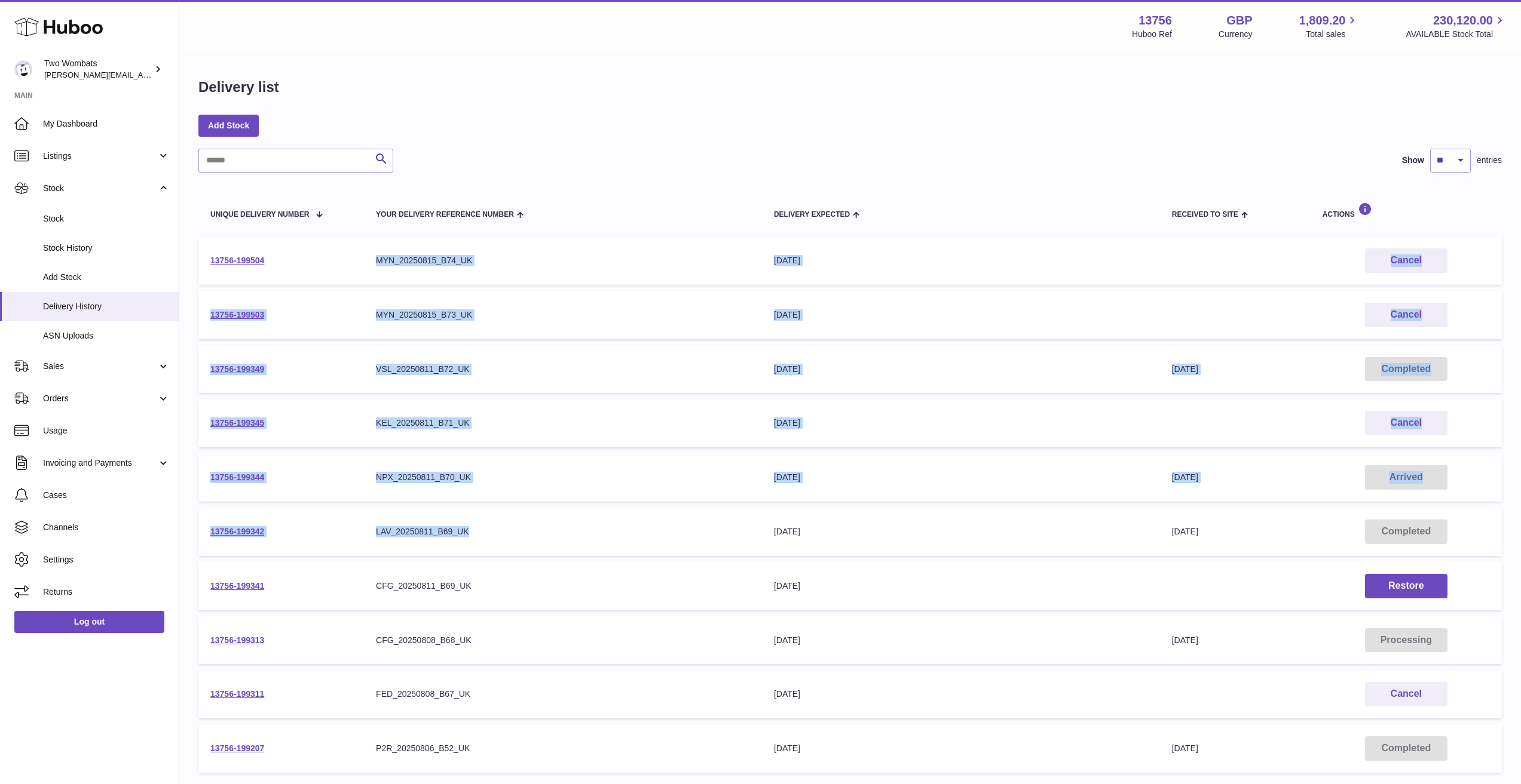
drag, startPoint x: 372, startPoint y: 246, endPoint x: 530, endPoint y: 539, distance: 332.9
click at [530, 539] on tbody "13756-199504 Your Delivery Reference Number MYN_20250815_B74_UK Delivery Expect…" at bounding box center [850, 504] width 1304 height 536
click at [530, 539] on td "Your Delivery Reference Number LAV_20250811_B69_UK" at bounding box center [563, 532] width 398 height 49
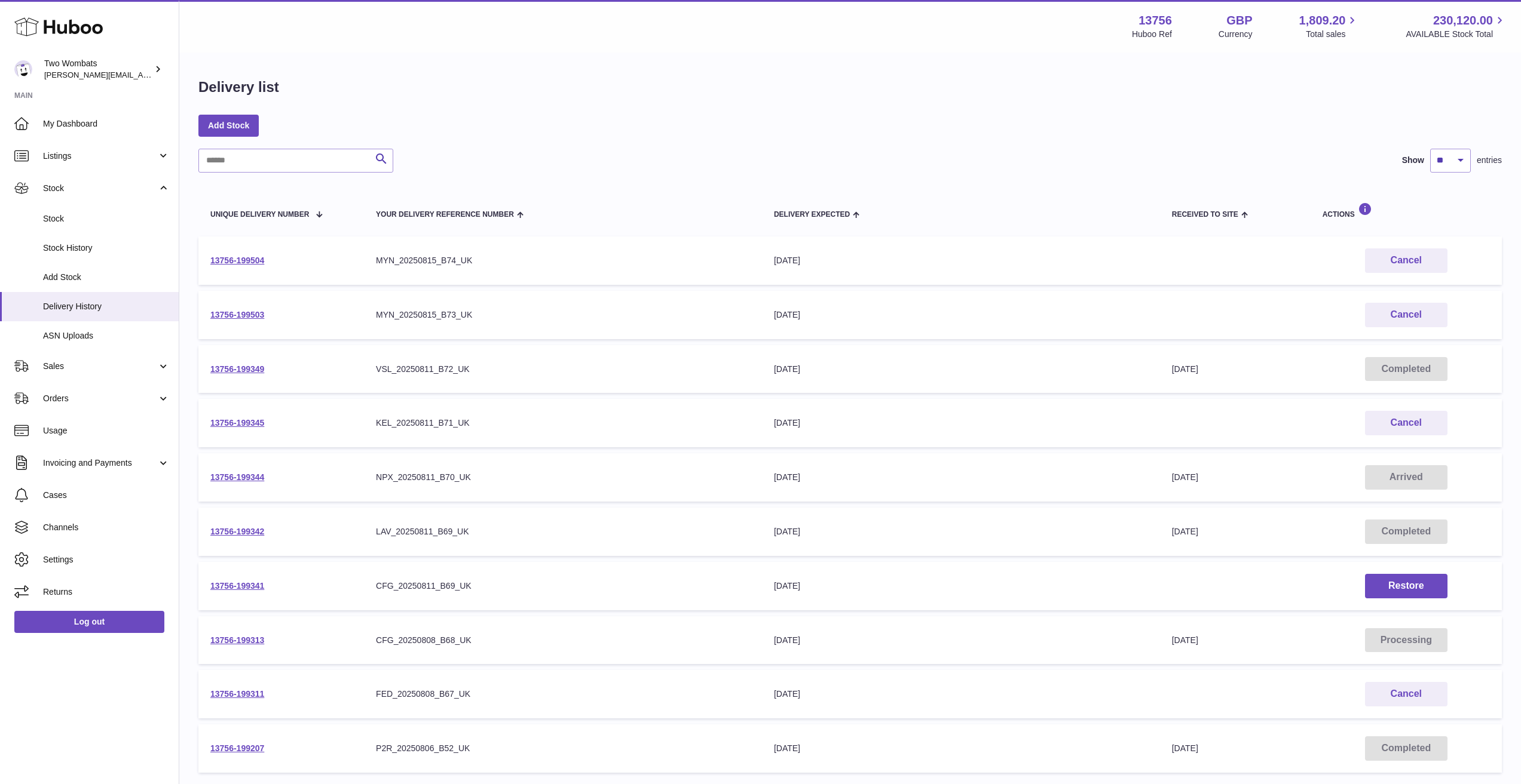
drag, startPoint x: 720, startPoint y: 259, endPoint x: 578, endPoint y: 261, distance: 142.0
click at [682, 262] on div "MYN_20250815_B74_UK" at bounding box center [563, 260] width 374 height 11
drag, startPoint x: 432, startPoint y: 259, endPoint x: 373, endPoint y: 265, distance: 59.3
click at [396, 267] on td "Your Delivery Reference Number MYN_20250815_B74_UK" at bounding box center [563, 261] width 398 height 49
click at [374, 259] on td "Your Delivery Reference Number MYN_20250815_B74_UK" at bounding box center [563, 261] width 398 height 49
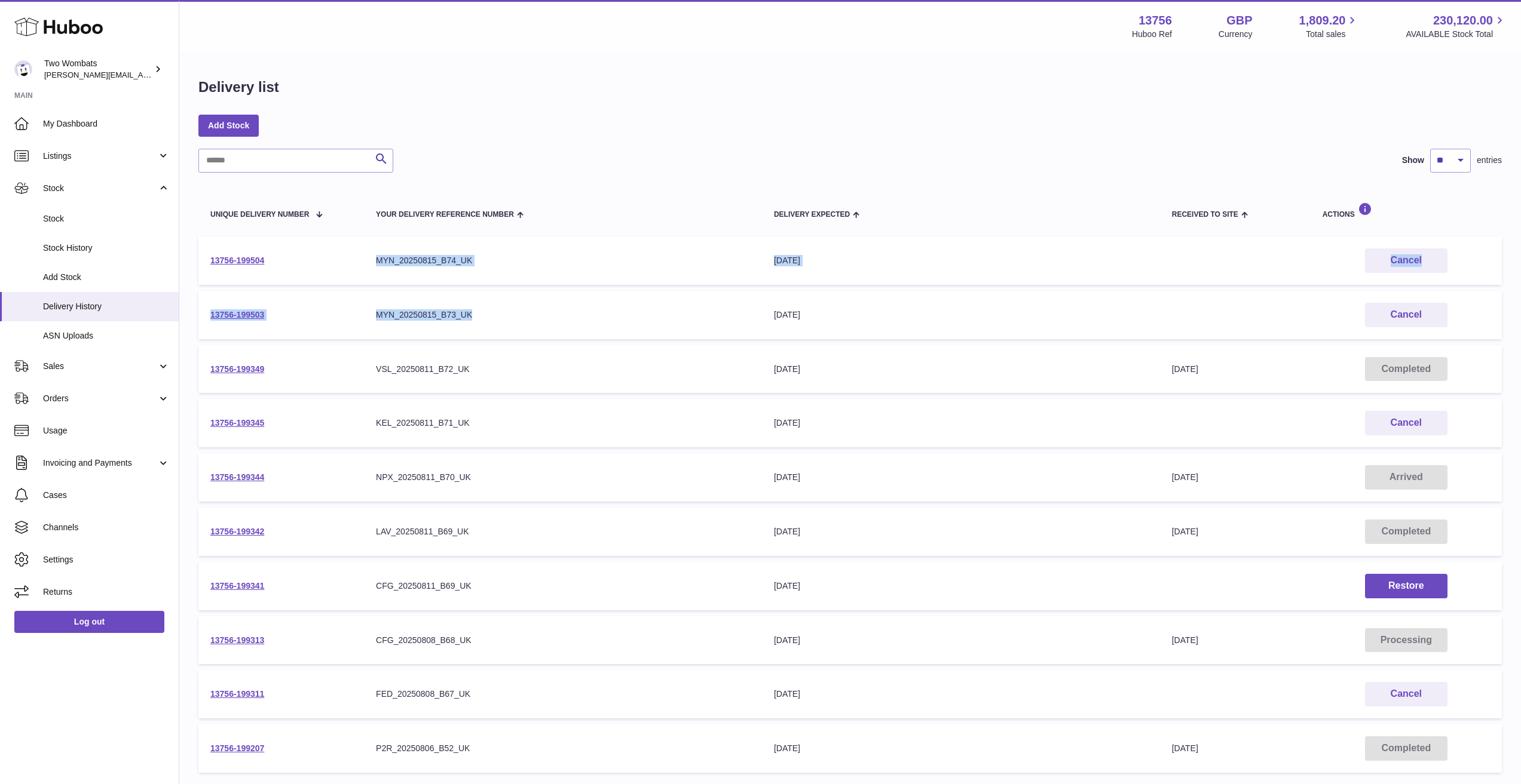
drag, startPoint x: 575, startPoint y: 289, endPoint x: 604, endPoint y: 313, distance: 37.6
click at [604, 312] on tbody "13756-199504 Your Delivery Reference Number MYN_20250815_B74_UK Delivery Expect…" at bounding box center [850, 504] width 1304 height 536
click at [604, 313] on div "MYN_20250815_B73_UK" at bounding box center [563, 314] width 374 height 11
drag, startPoint x: 378, startPoint y: 255, endPoint x: 566, endPoint y: 444, distance: 266.6
click at [566, 444] on tbody "13756-199504 Your Delivery Reference Number MYN_20250815_B74_UK Delivery Expect…" at bounding box center [850, 504] width 1304 height 536
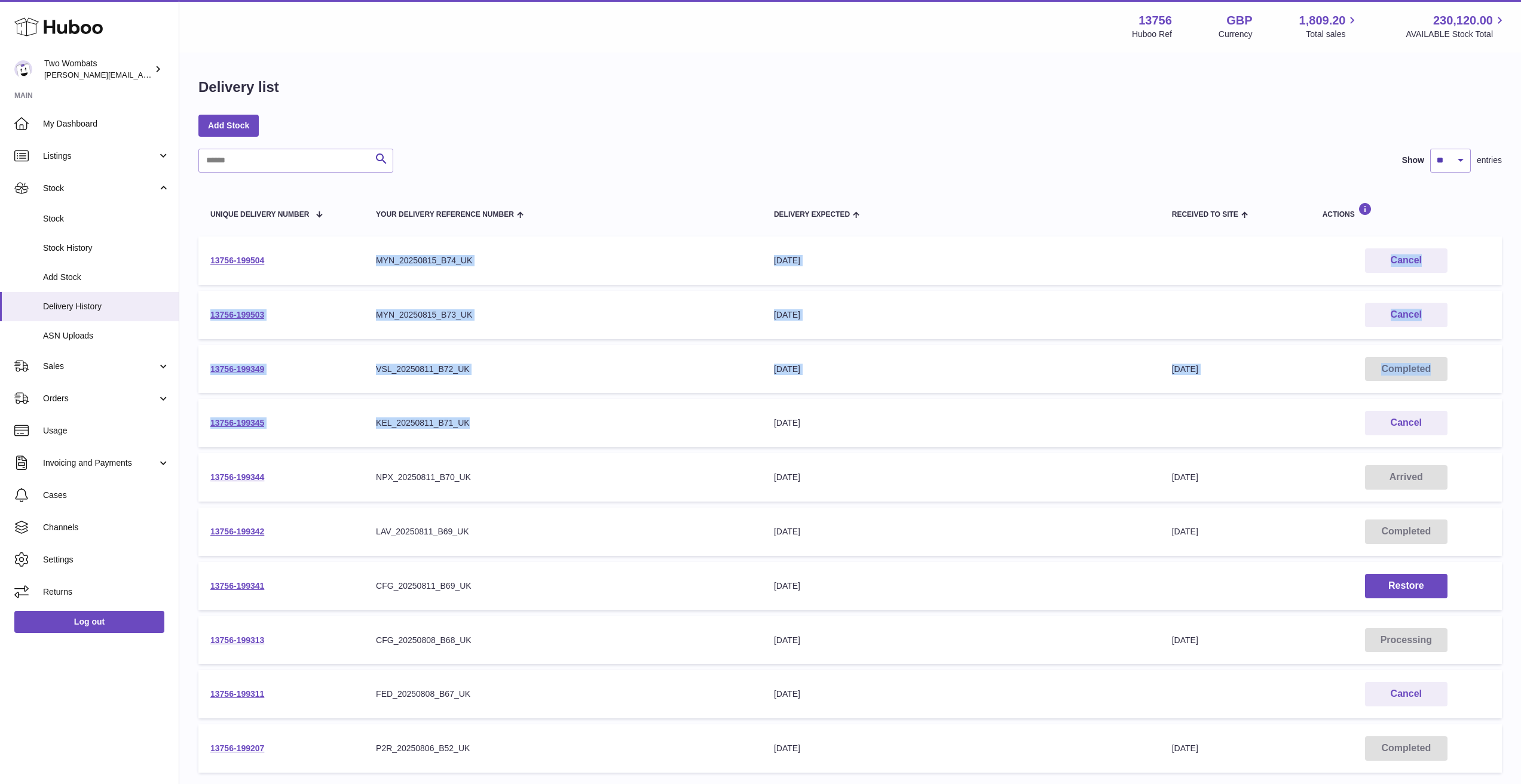
click at [566, 444] on td "Your Delivery Reference Number KEL_20250811_B71_UK" at bounding box center [563, 423] width 398 height 49
drag, startPoint x: 555, startPoint y: 455, endPoint x: 380, endPoint y: 261, distance: 261.3
click at [383, 263] on tbody "13756-199504 Your Delivery Reference Number MYN_20250815_B74_UK Delivery Expect…" at bounding box center [850, 504] width 1304 height 536
click at [380, 261] on div "MYN_20250815_B74_UK" at bounding box center [563, 260] width 374 height 11
drag, startPoint x: 403, startPoint y: 268, endPoint x: 582, endPoint y: 496, distance: 289.9
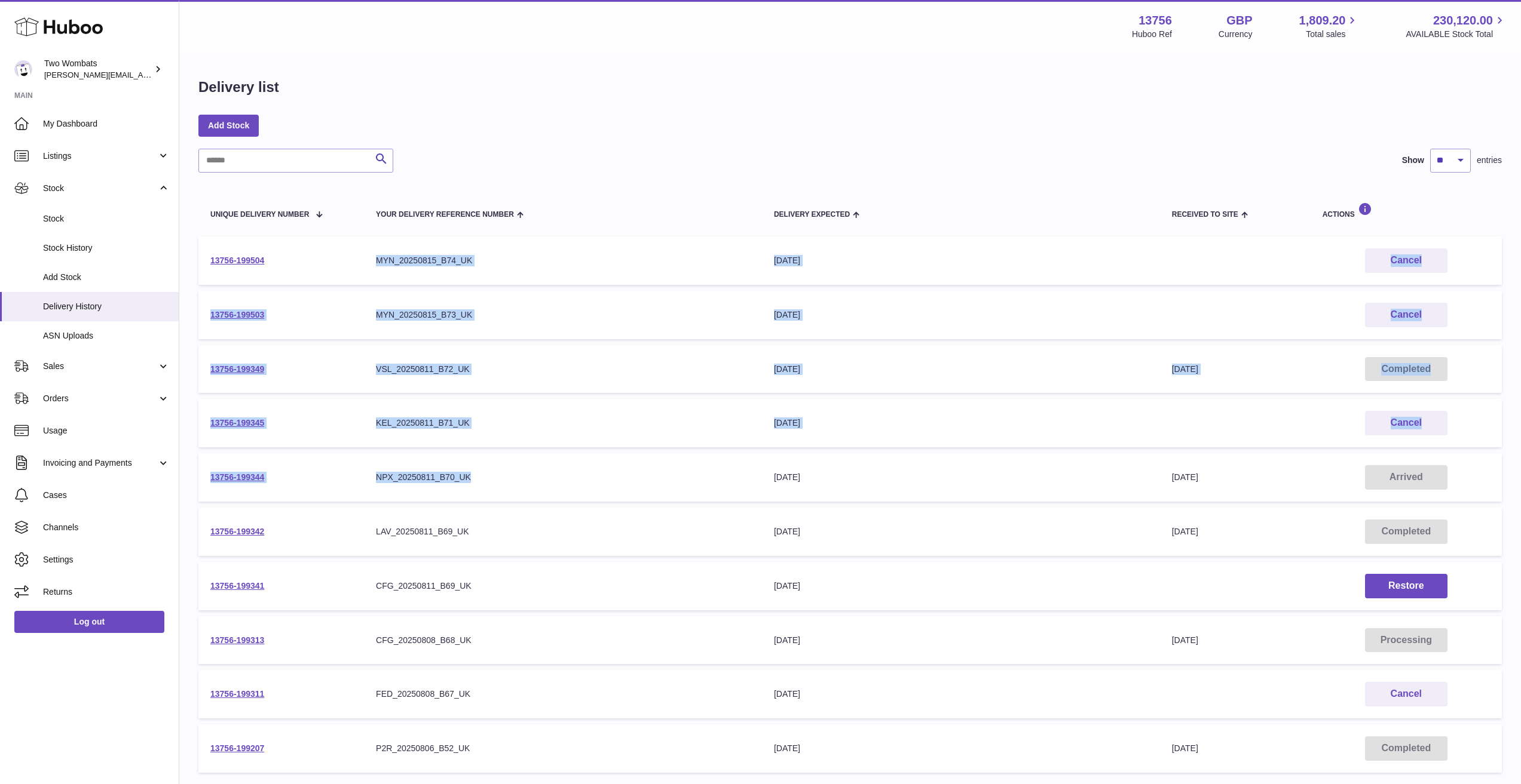
click at [582, 496] on tbody "13756-199504 Your Delivery Reference Number MYN_20250815_B74_UK Delivery Expect…" at bounding box center [850, 504] width 1304 height 536
click at [582, 496] on td "Your Delivery Reference Number NPX_20250811_B70_UK" at bounding box center [563, 477] width 398 height 49
drag, startPoint x: 536, startPoint y: 462, endPoint x: 385, endPoint y: 262, distance: 250.6
click at [385, 261] on tbody "13756-199504 Your Delivery Reference Number MYN_20250815_B74_UK Delivery Expect…" at bounding box center [850, 504] width 1304 height 536
click at [385, 262] on div "MYN_20250815_B74_UK" at bounding box center [563, 260] width 374 height 11
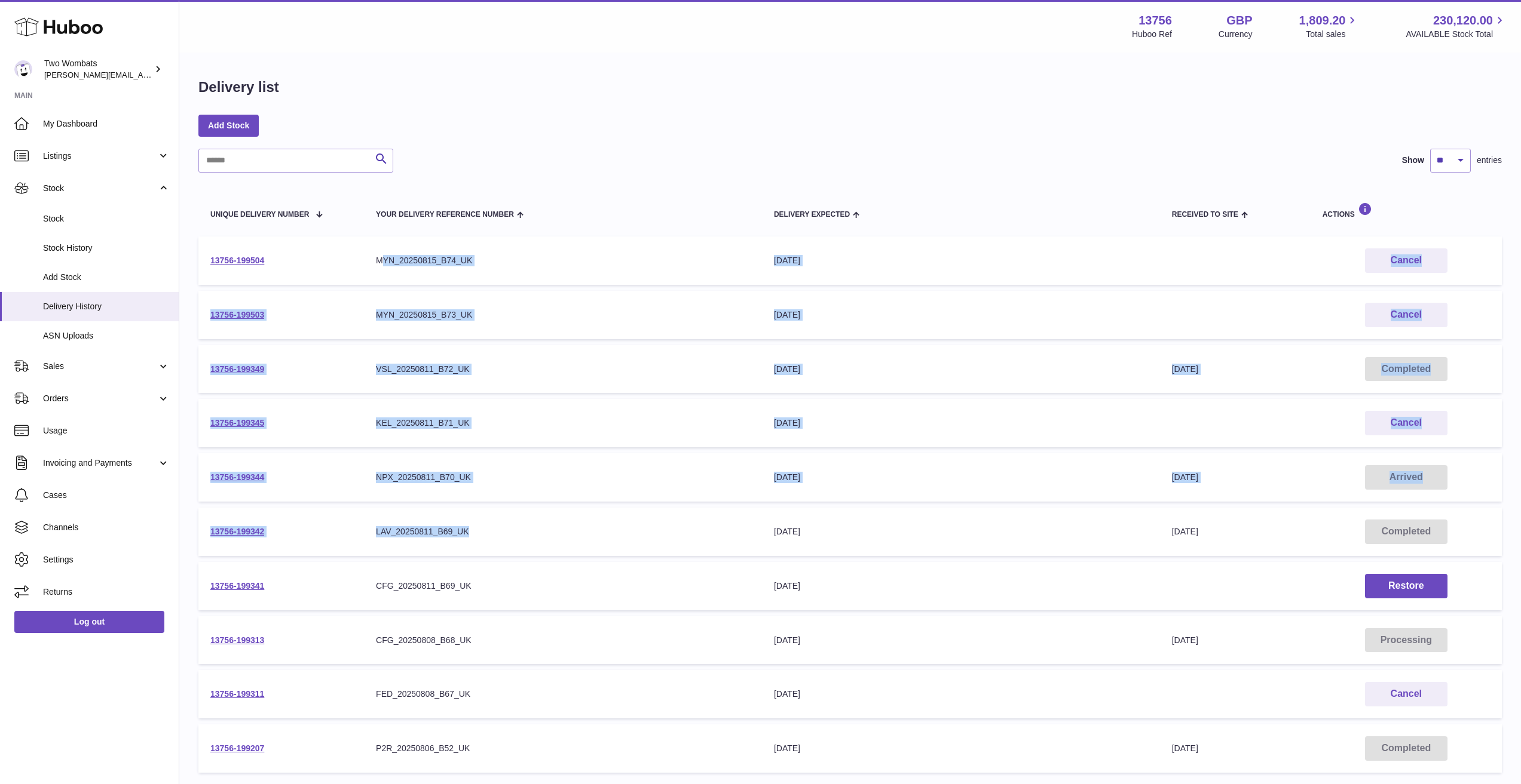
drag, startPoint x: 390, startPoint y: 265, endPoint x: 569, endPoint y: 516, distance: 308.3
click at [569, 515] on tbody "13756-199504 Your Delivery Reference Number MYN_20250815_B74_UK Delivery Expect…" at bounding box center [850, 504] width 1304 height 536
click at [569, 516] on td "Your Delivery Reference Number LAV_20250811_B69_UK" at bounding box center [563, 532] width 398 height 49
